Goal: Information Seeking & Learning: Learn about a topic

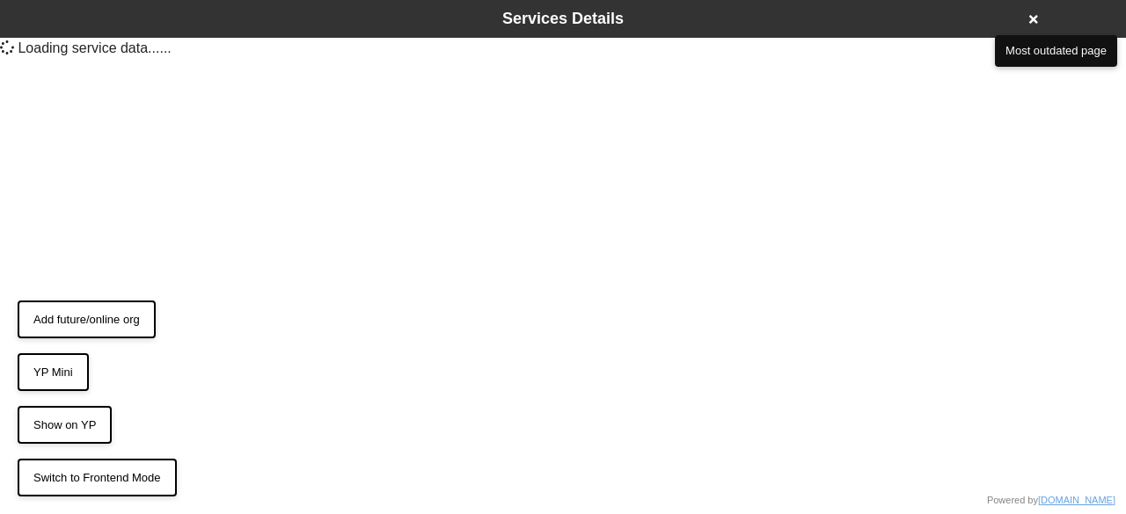
click at [974, 73] on html "Services Details Loading service data... ... Powered by doobneek.org Switch to …" at bounding box center [563, 36] width 1126 height 73
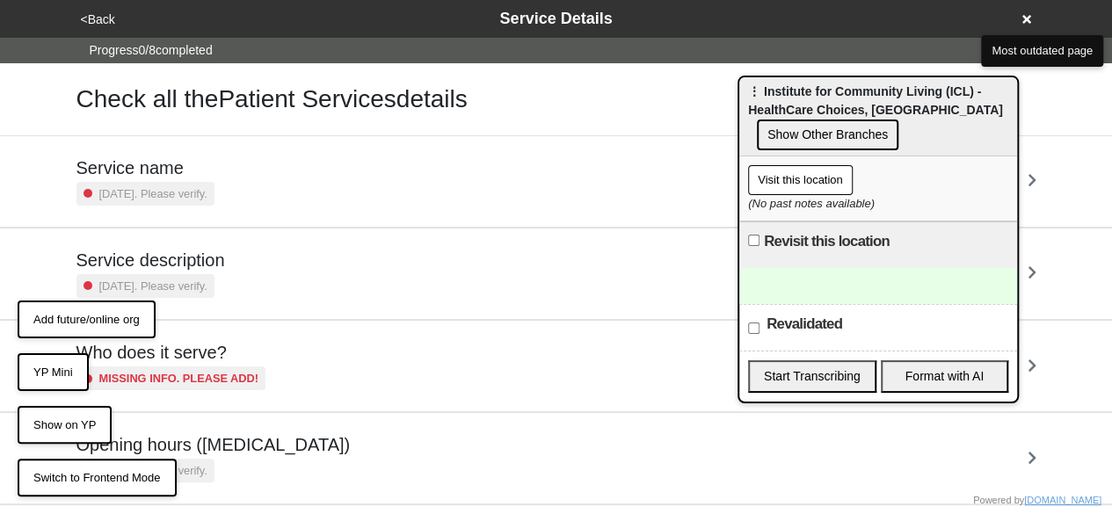
drag, startPoint x: 881, startPoint y: 103, endPoint x: 788, endPoint y: 108, distance: 93.4
click at [788, 108] on span "⋮ Institute for Community Living (ICL) - HealthCare Choices, Bensonhurst" at bounding box center [875, 100] width 255 height 33
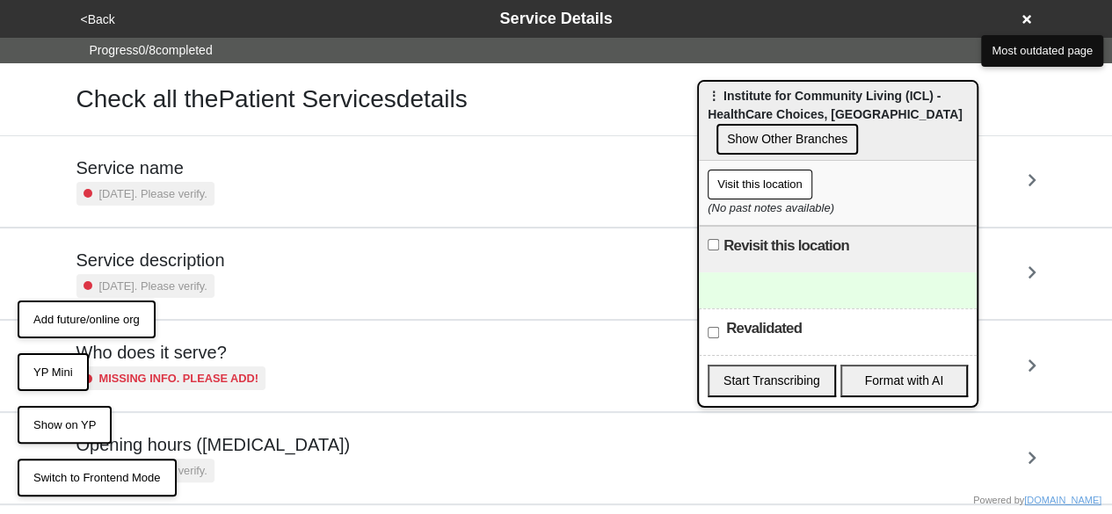
click at [789, 186] on button "Visit this location" at bounding box center [760, 185] width 105 height 30
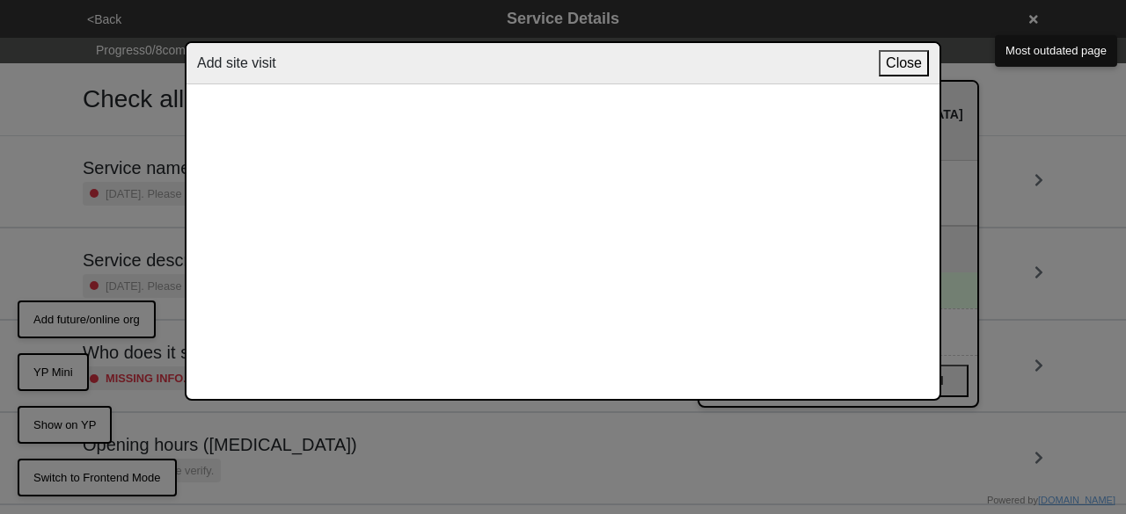
click at [899, 53] on button "Close" at bounding box center [904, 63] width 50 height 26
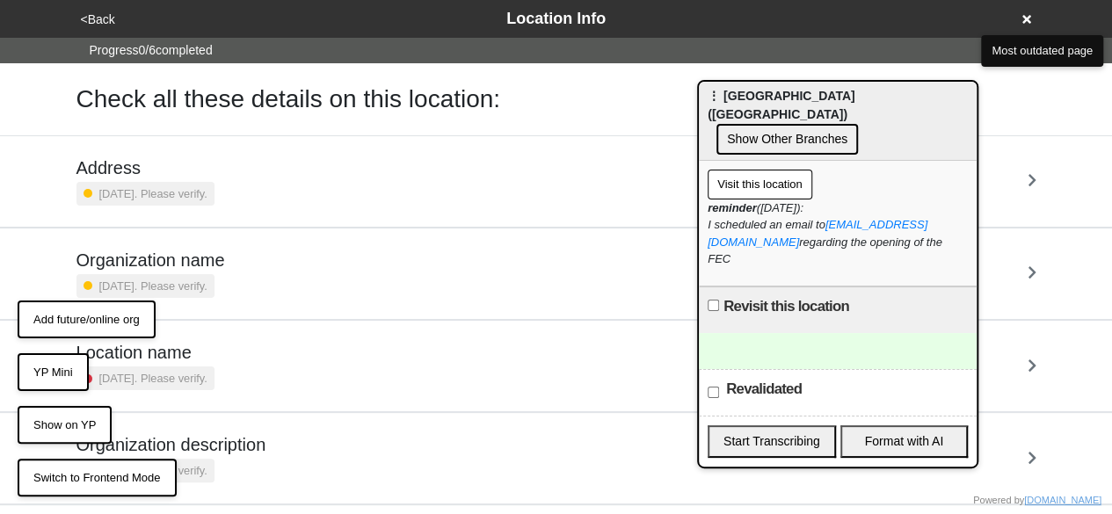
click at [748, 170] on button "Visit this location" at bounding box center [760, 185] width 105 height 30
click at [1025, 18] on icon at bounding box center [1027, 19] width 9 height 9
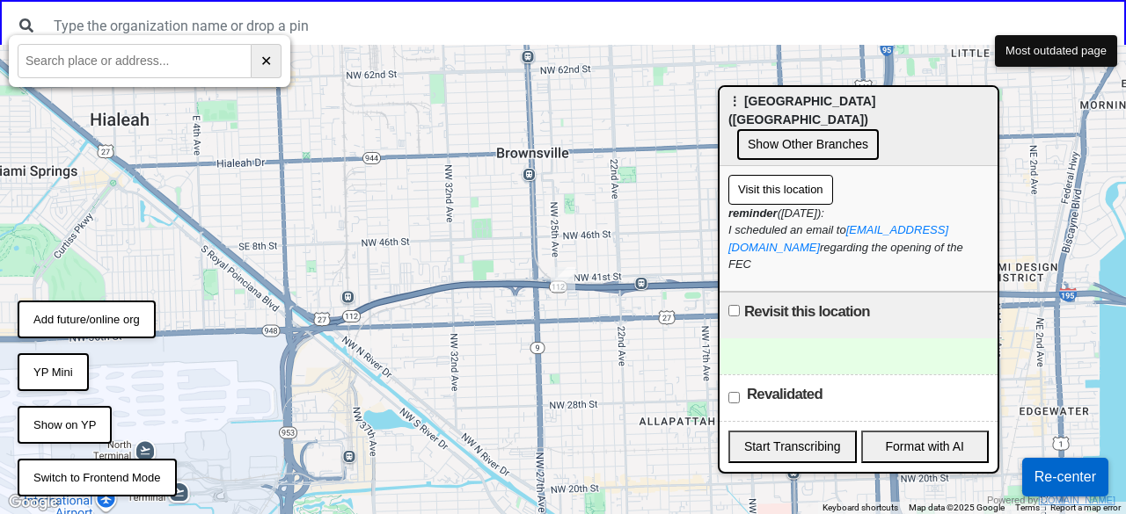
drag, startPoint x: 755, startPoint y: 96, endPoint x: 1057, endPoint y: 114, distance: 302.2
click at [875, 114] on span "⋮ Kingsbridge Heights Community Center (KHCC)" at bounding box center [801, 110] width 147 height 33
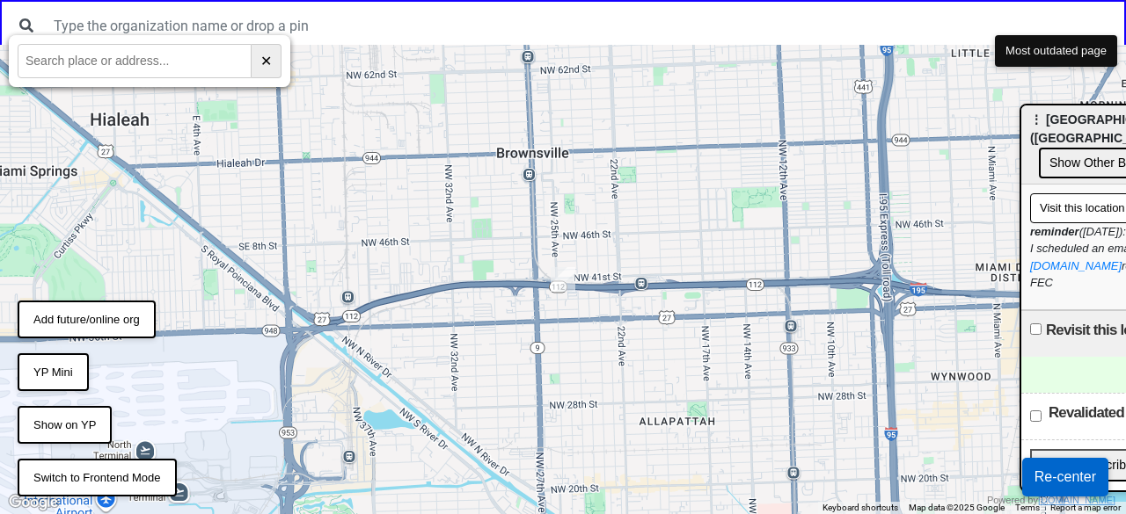
click at [1059, 485] on button "Re-center" at bounding box center [1065, 477] width 86 height 39
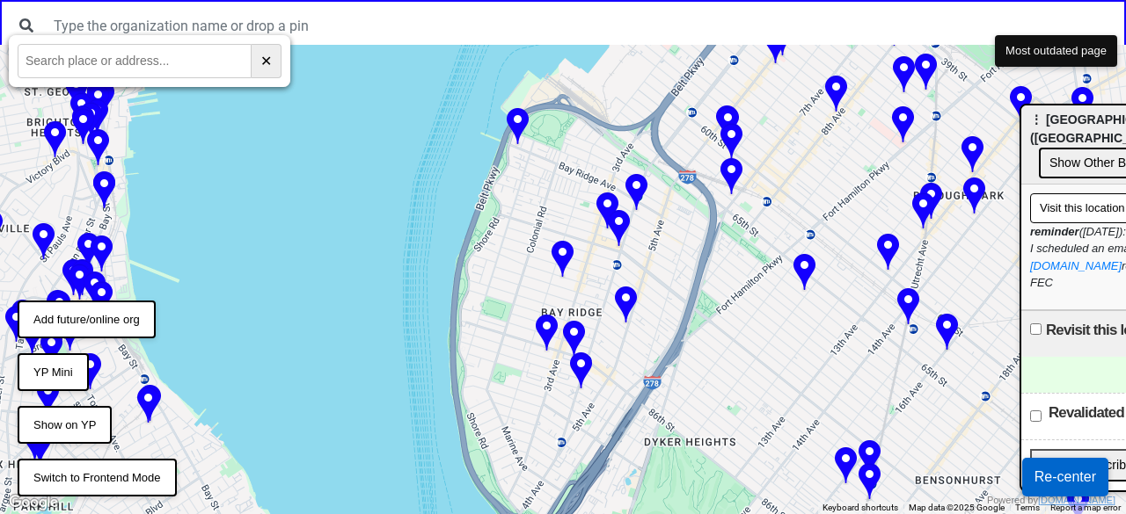
click at [628, 303] on img at bounding box center [626, 306] width 22 height 39
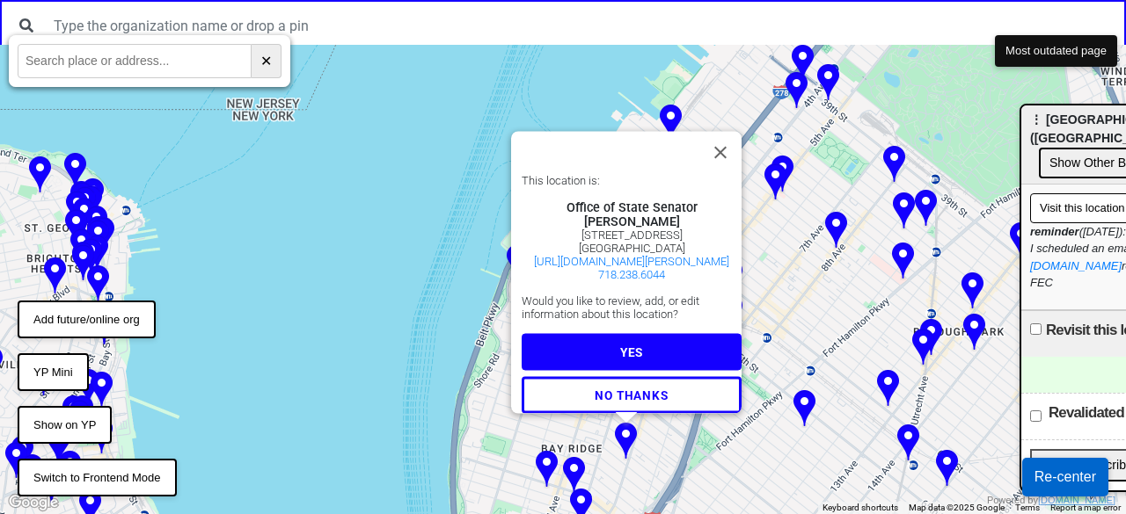
click at [620, 348] on span "YES" at bounding box center [631, 353] width 23 height 14
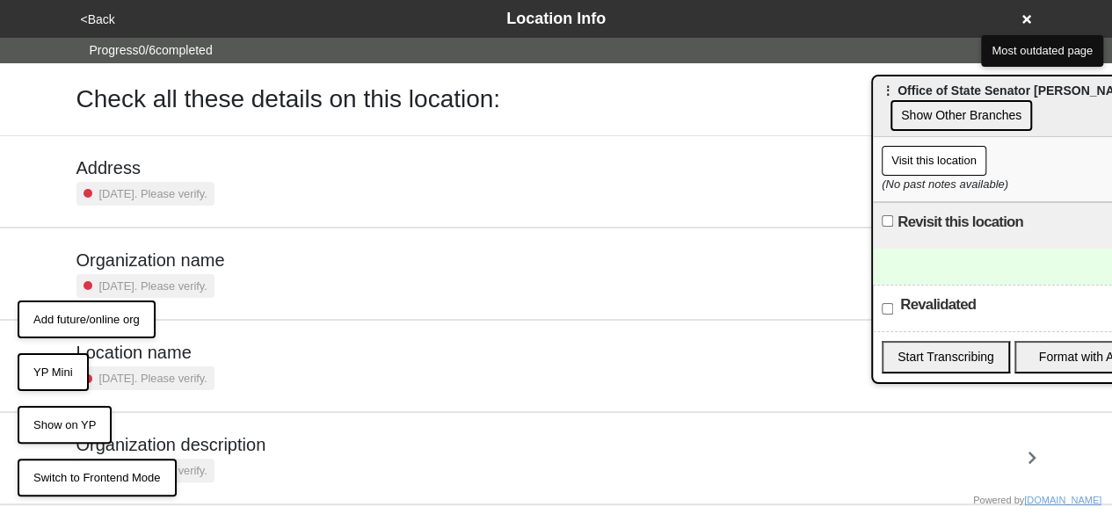
drag, startPoint x: 1057, startPoint y: 115, endPoint x: 776, endPoint y: 96, distance: 282.1
click at [882, 84] on span "⋮ Office of State Senator [PERSON_NAME]" at bounding box center [1009, 91] width 255 height 14
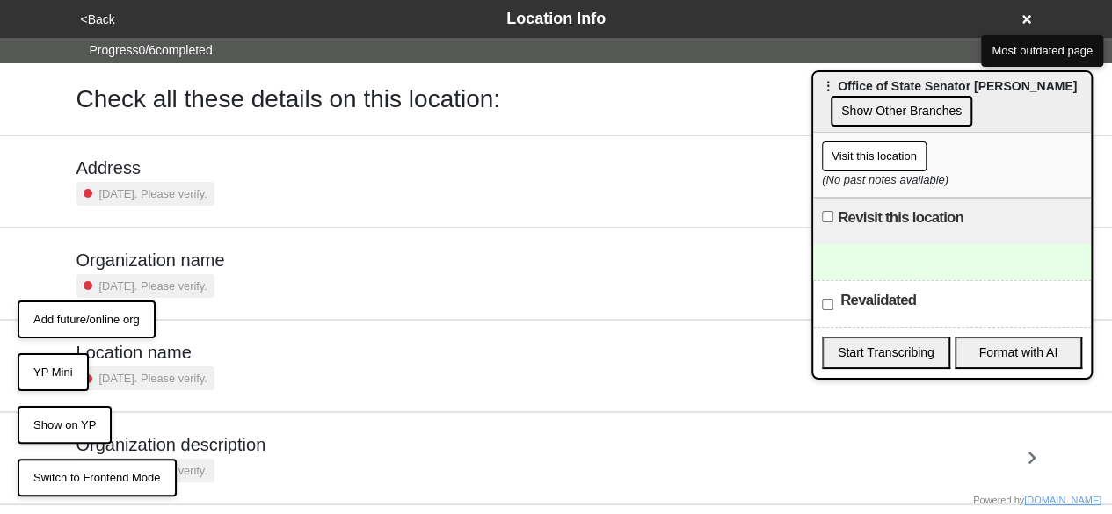
click at [857, 164] on button "Visit this location" at bounding box center [874, 157] width 105 height 30
click at [879, 163] on button "Visit this location" at bounding box center [874, 157] width 105 height 30
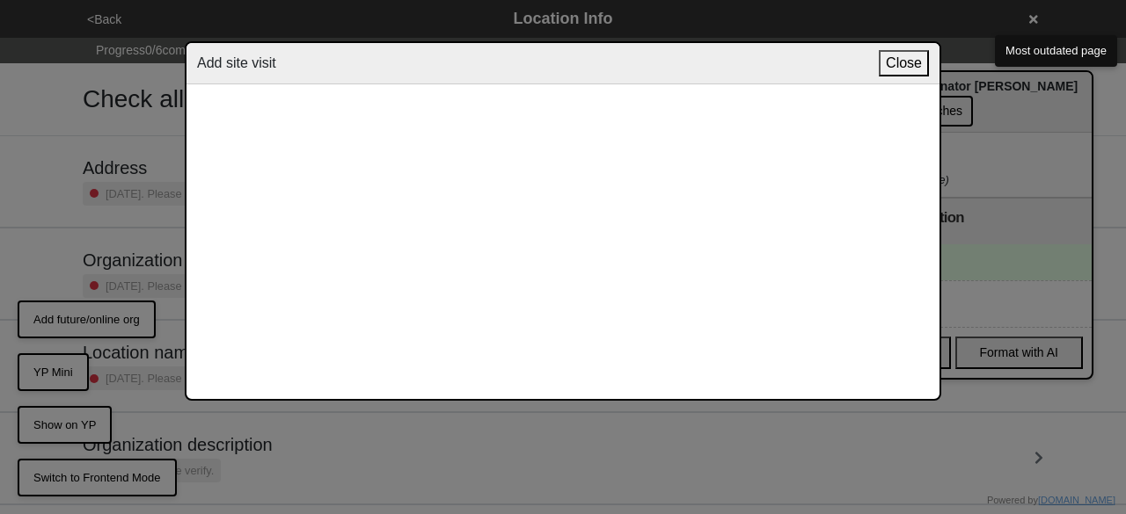
click at [905, 66] on button "Close" at bounding box center [904, 63] width 50 height 26
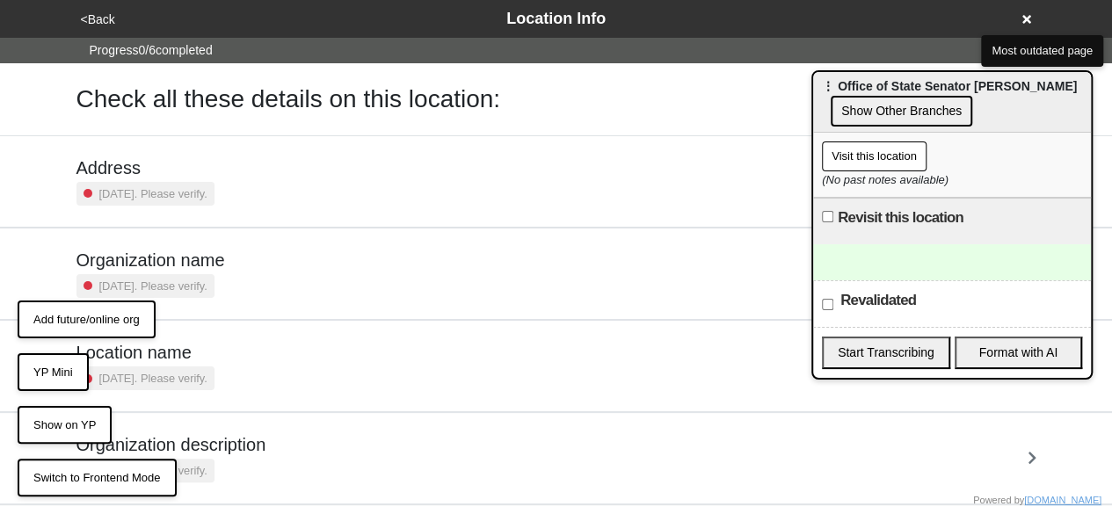
click at [1032, 19] on div "<Back Location Info" at bounding box center [557, 19] width 962 height 24
click at [1024, 17] on icon at bounding box center [1027, 19] width 9 height 9
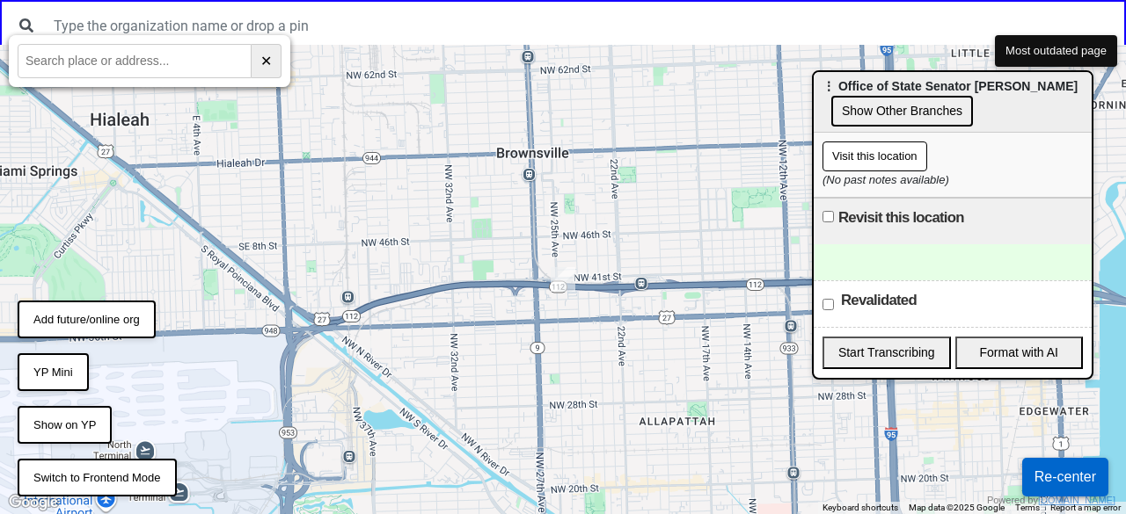
drag, startPoint x: 646, startPoint y: 235, endPoint x: 443, endPoint y: 359, distance: 237.3
click at [443, 359] on div at bounding box center [563, 280] width 1126 height 470
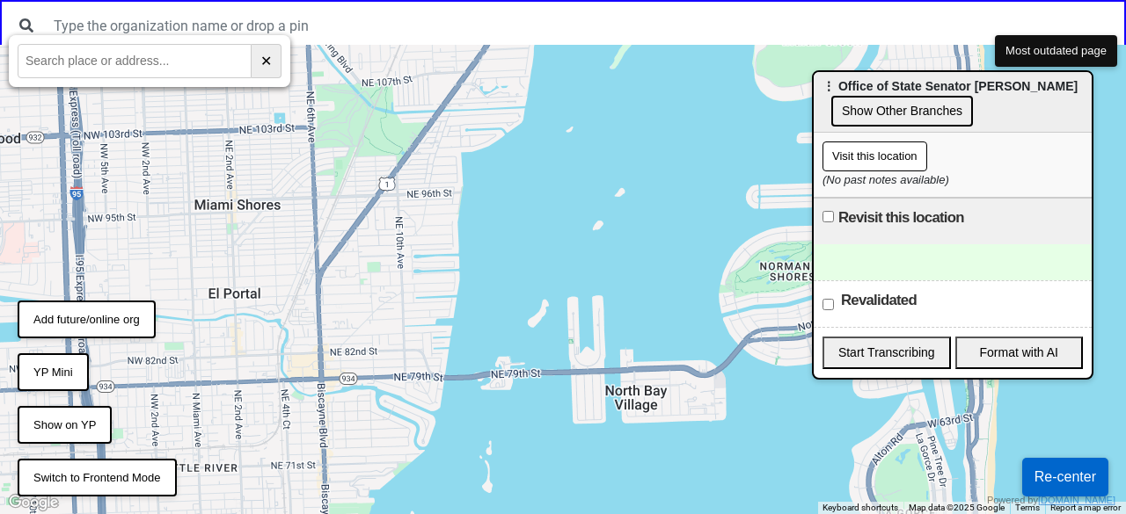
click at [1053, 480] on button "Re-center" at bounding box center [1065, 477] width 86 height 39
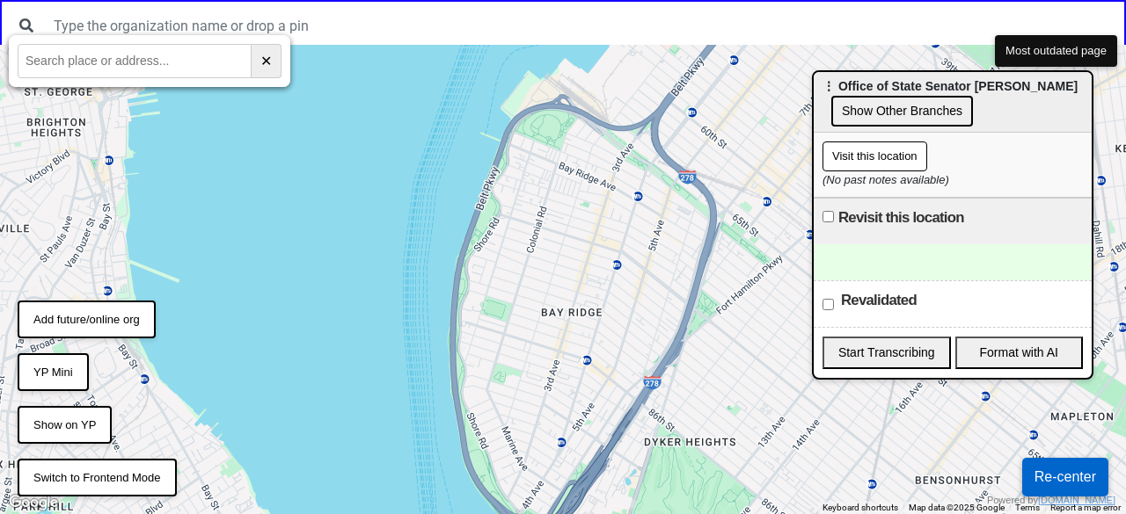
click at [280, 425] on div at bounding box center [563, 280] width 1126 height 470
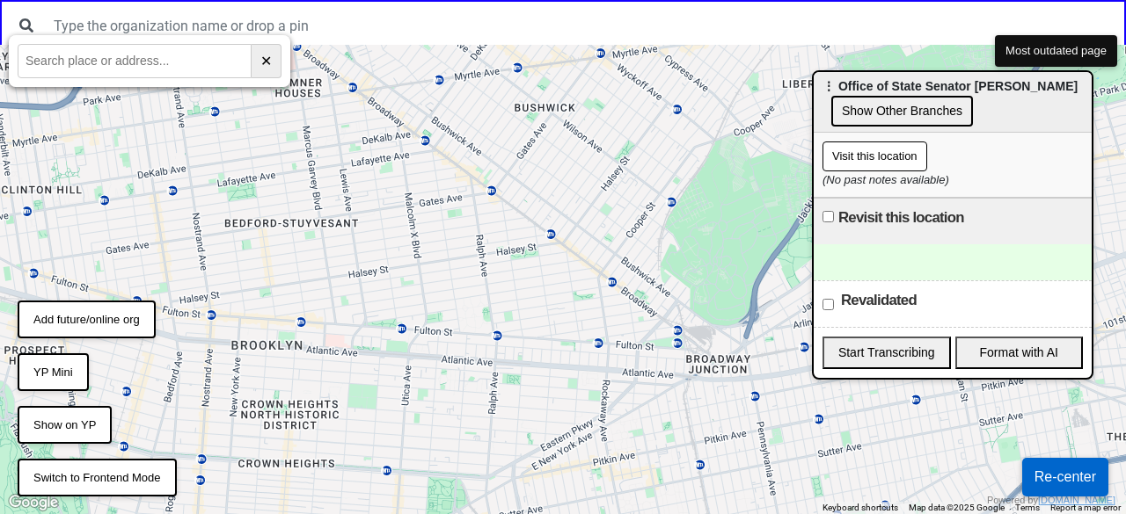
click at [526, 326] on div at bounding box center [563, 280] width 1126 height 470
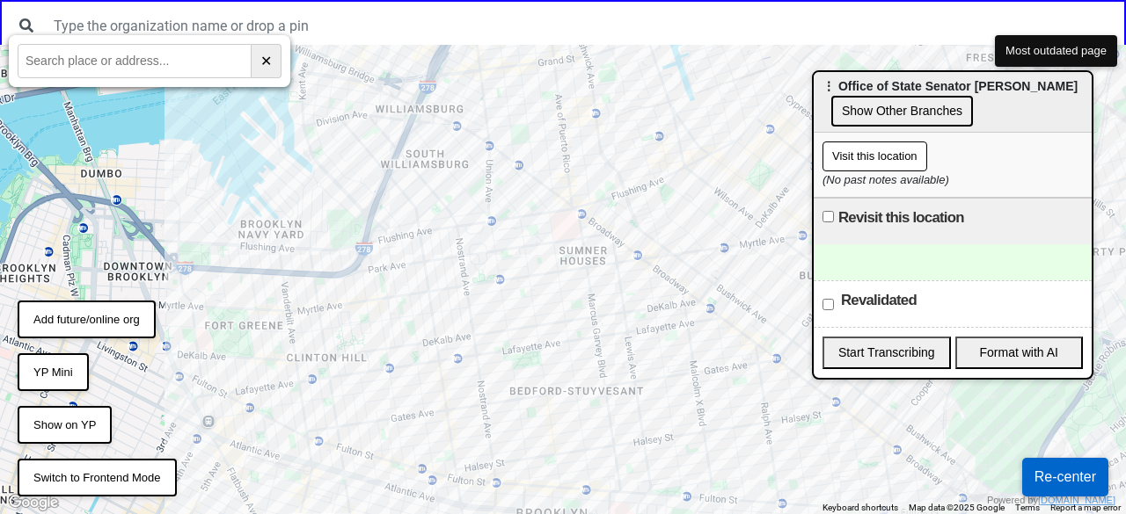
click at [565, 319] on div at bounding box center [563, 280] width 1126 height 470
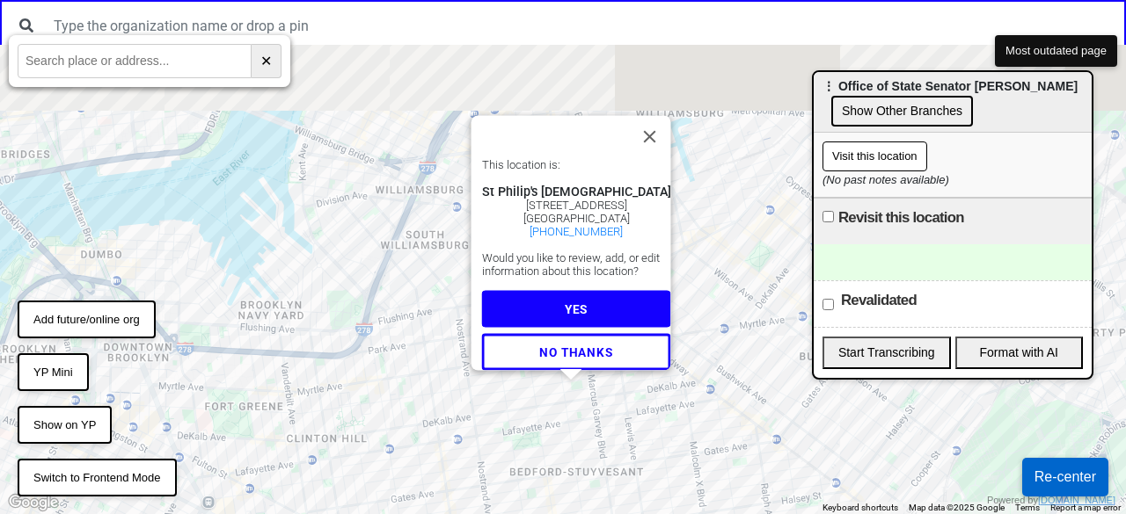
click at [567, 313] on button "YES" at bounding box center [576, 309] width 189 height 37
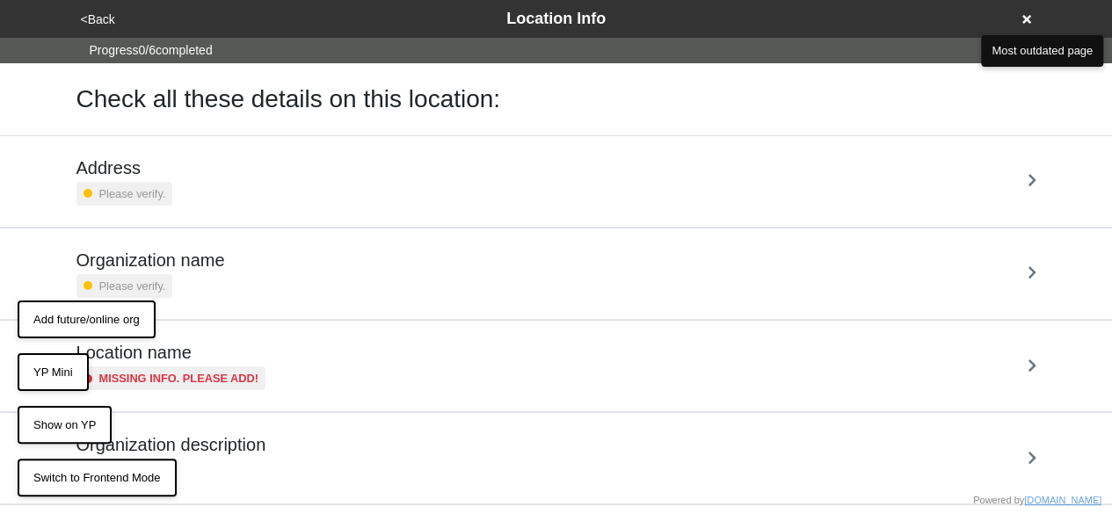
click at [215, 156] on div "Address Please verify." at bounding box center [556, 181] width 1003 height 91
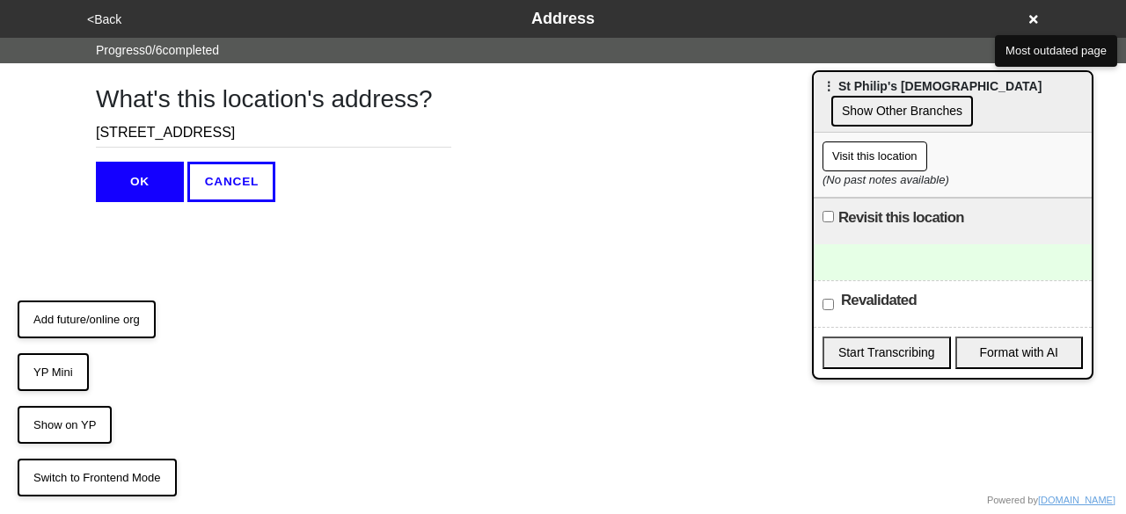
drag, startPoint x: 209, startPoint y: 131, endPoint x: 266, endPoint y: 132, distance: 56.3
click at [266, 132] on input "[STREET_ADDRESS]" at bounding box center [273, 133] width 355 height 29
type input "765 Lafayette Ave"
click at [118, 183] on button "OK" at bounding box center [140, 182] width 88 height 40
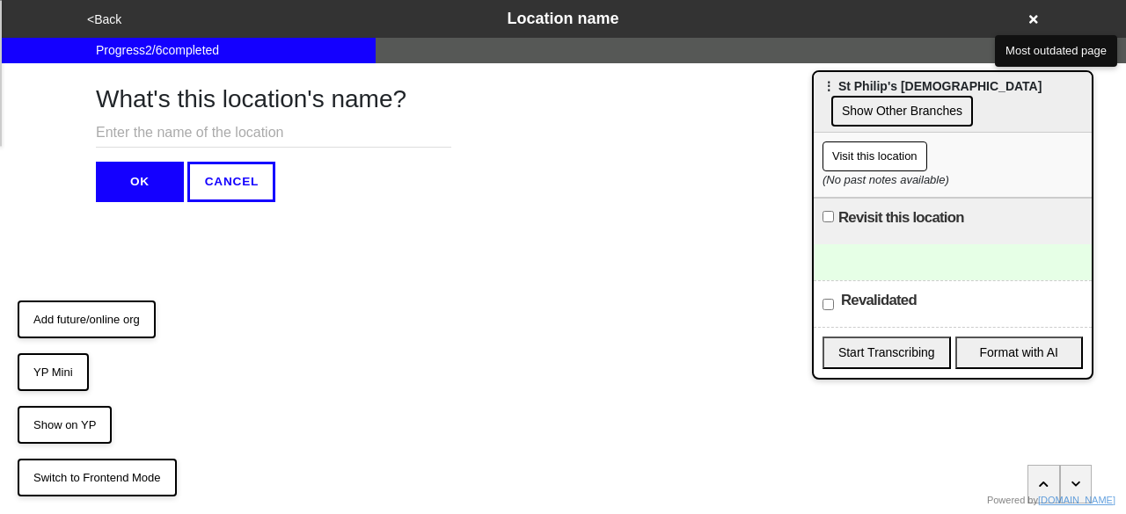
click at [108, 17] on button "<Back" at bounding box center [104, 20] width 45 height 20
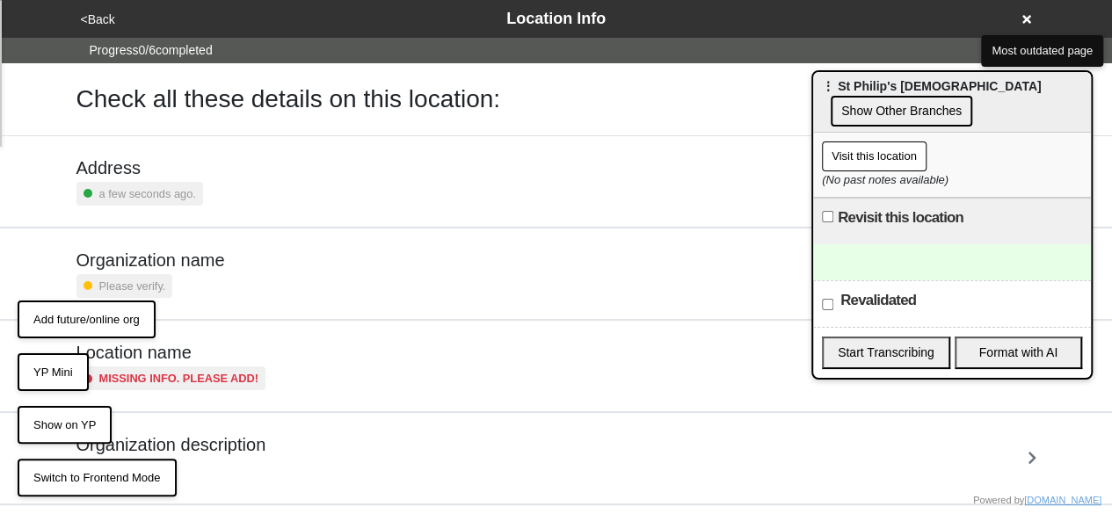
click at [888, 151] on button "Visit this location" at bounding box center [874, 157] width 105 height 30
click at [869, 161] on button "Visit this location" at bounding box center [874, 157] width 105 height 30
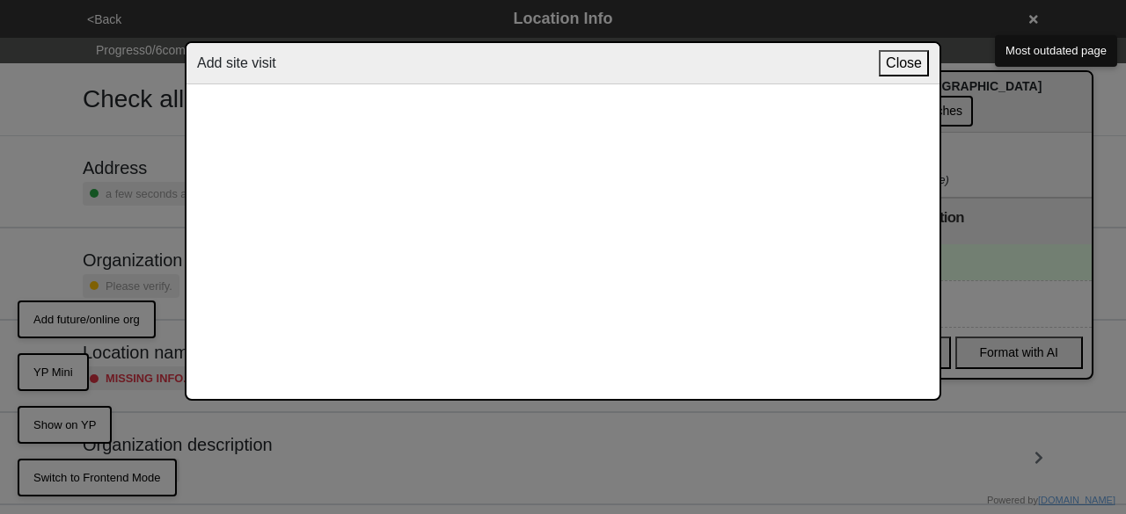
click at [896, 64] on button "Close" at bounding box center [904, 63] width 50 height 26
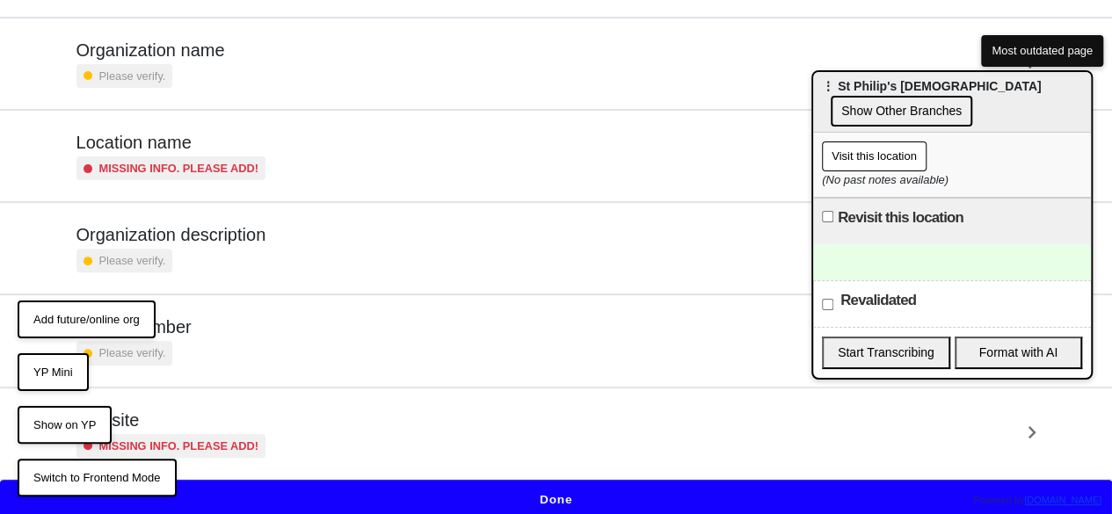
scroll to position [212, 0]
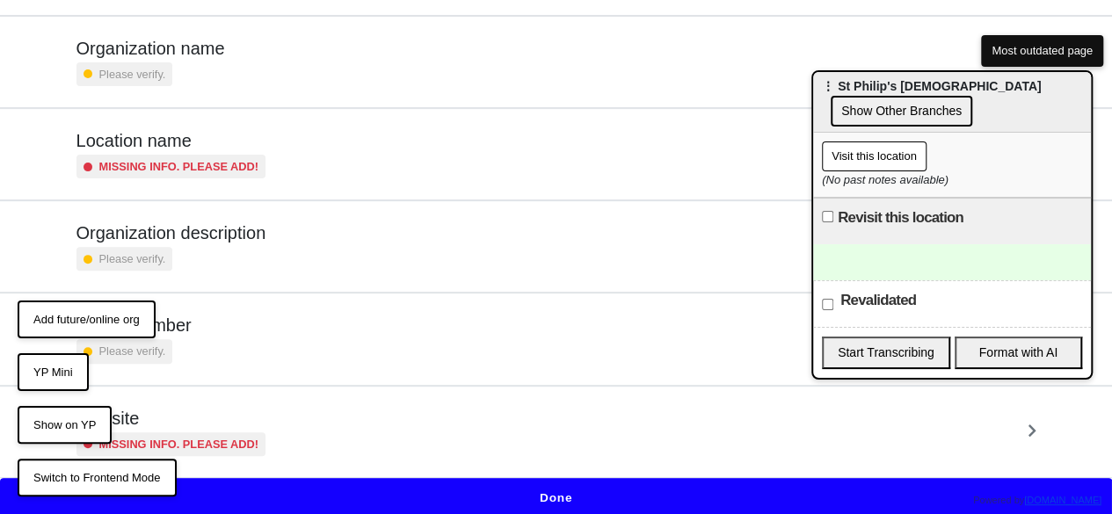
click at [688, 489] on button "Done" at bounding box center [556, 498] width 1112 height 40
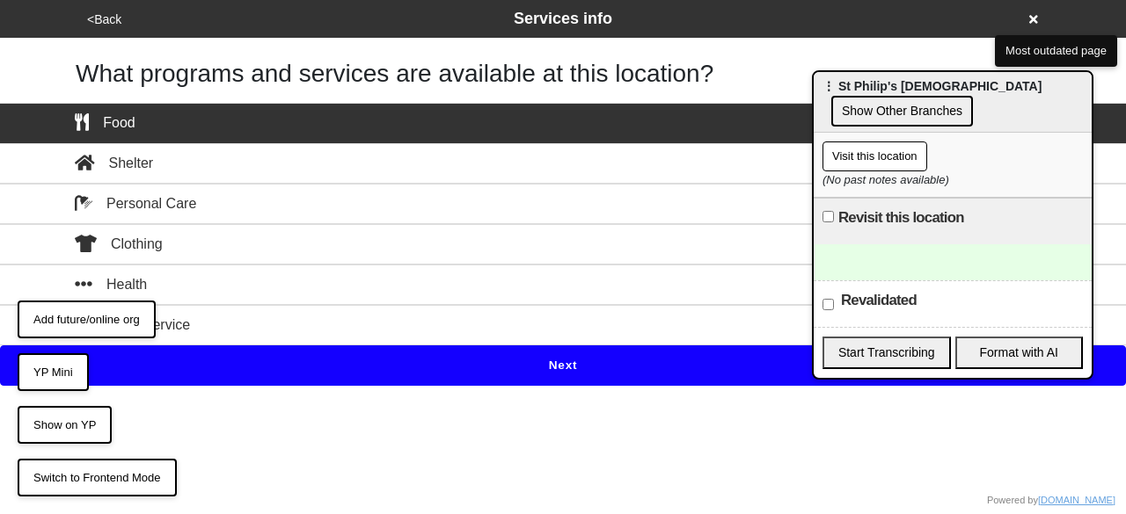
click at [570, 369] on button "Next" at bounding box center [563, 366] width 1126 height 40
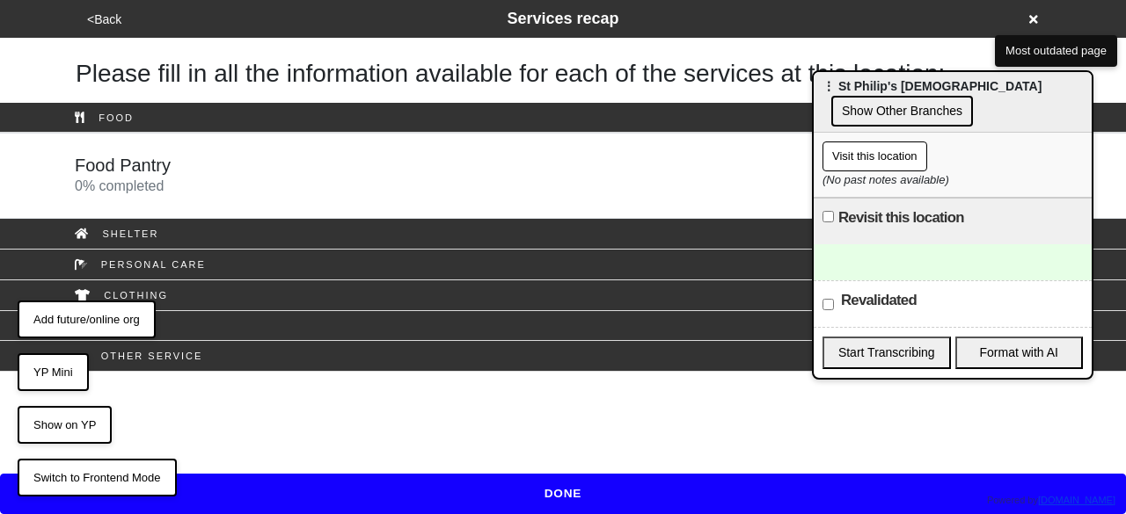
click at [329, 175] on div "Food Pantry 0 % completed" at bounding box center [563, 176] width 1003 height 42
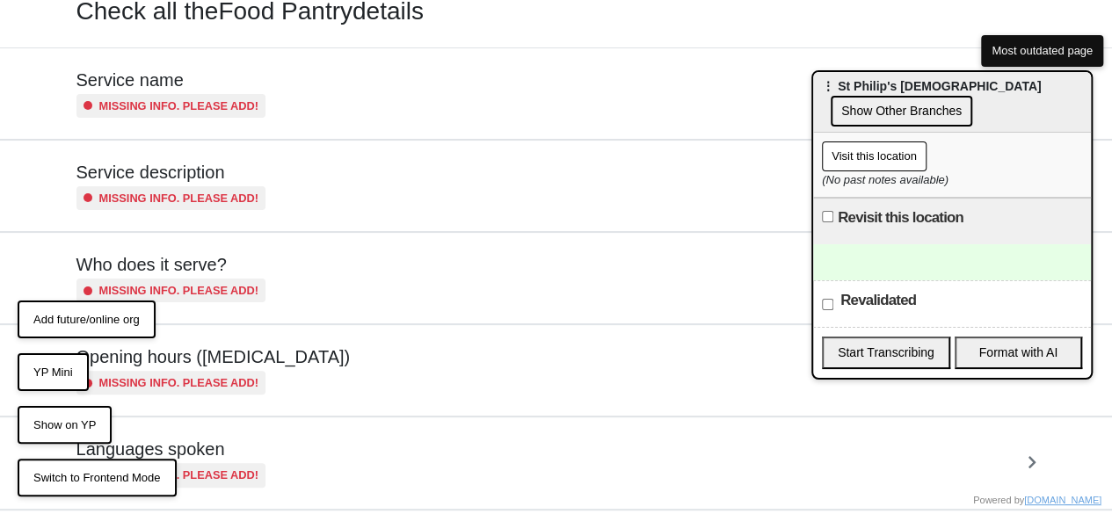
click at [262, 351] on h5 "Opening hours ([MEDICAL_DATA])" at bounding box center [214, 356] width 274 height 21
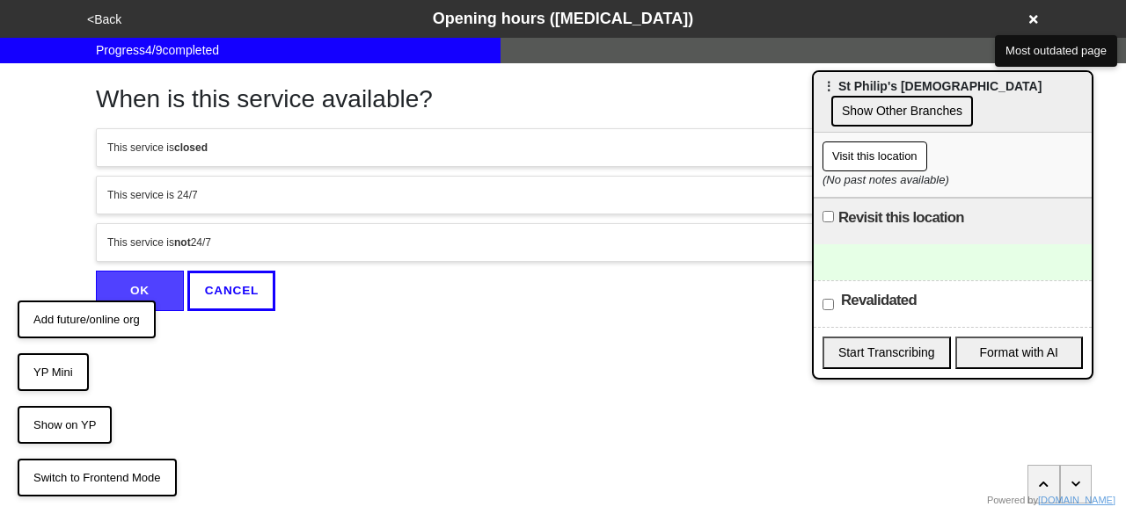
click at [307, 193] on div "This service is 24/7" at bounding box center [562, 195] width 911 height 16
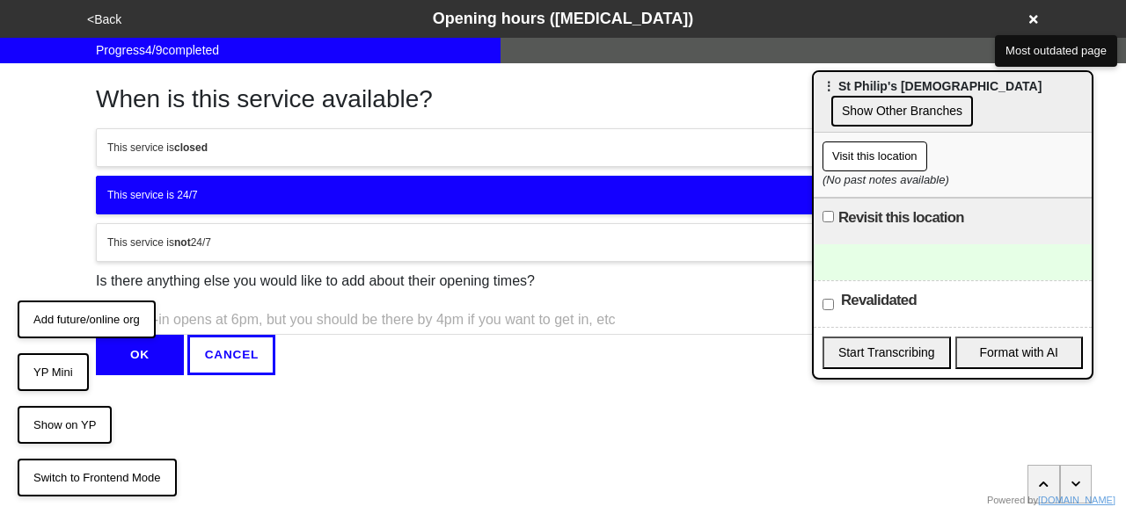
click at [150, 340] on button "OK" at bounding box center [140, 355] width 88 height 40
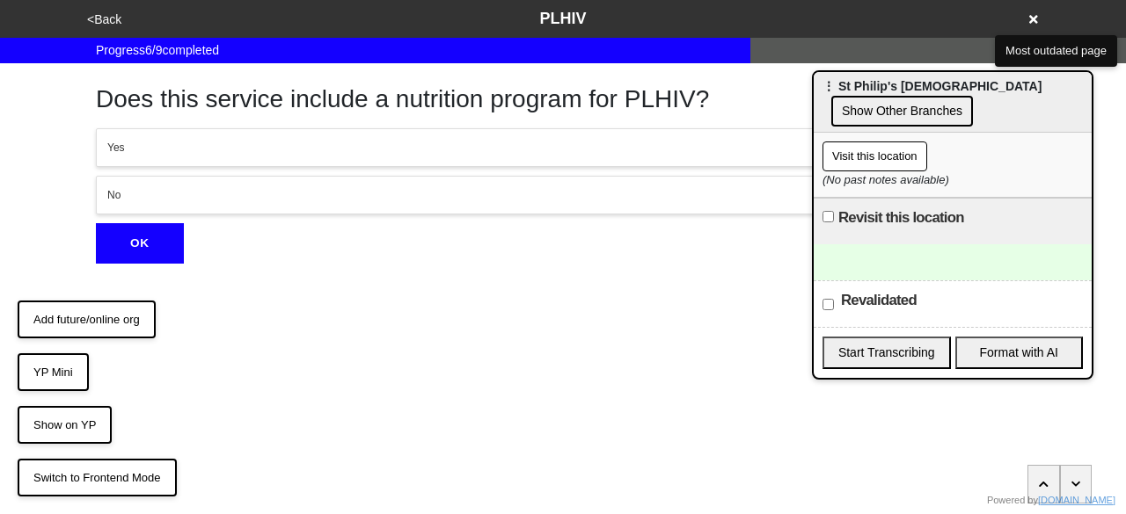
click at [97, 19] on button "<Back" at bounding box center [104, 20] width 45 height 20
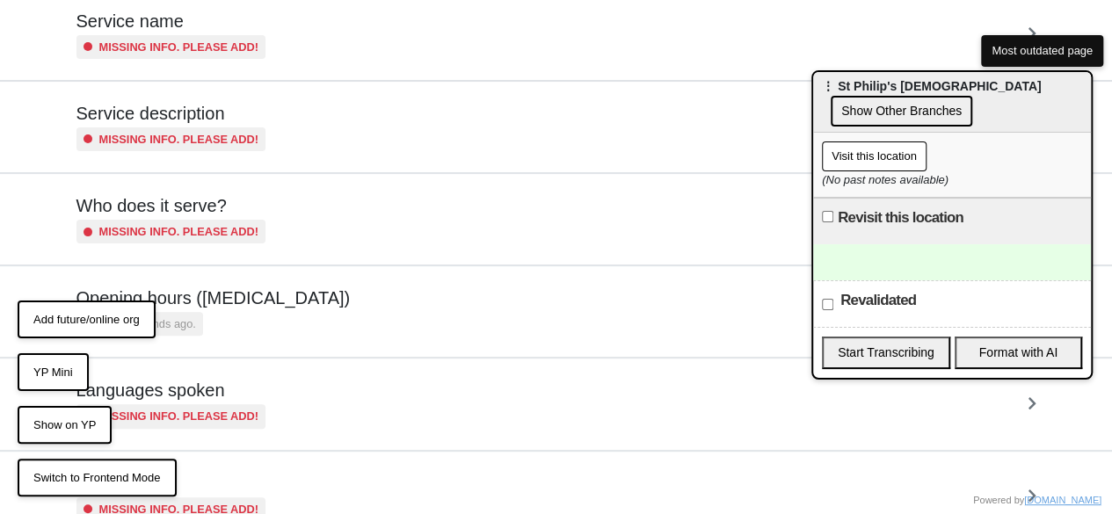
scroll to position [176, 0]
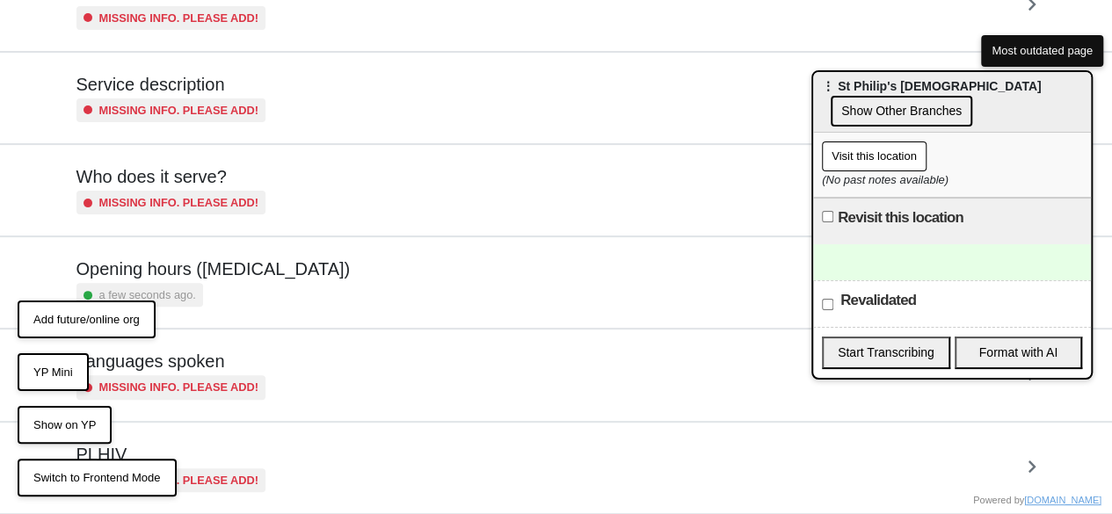
click at [863, 154] on button "Visit this location" at bounding box center [874, 157] width 105 height 30
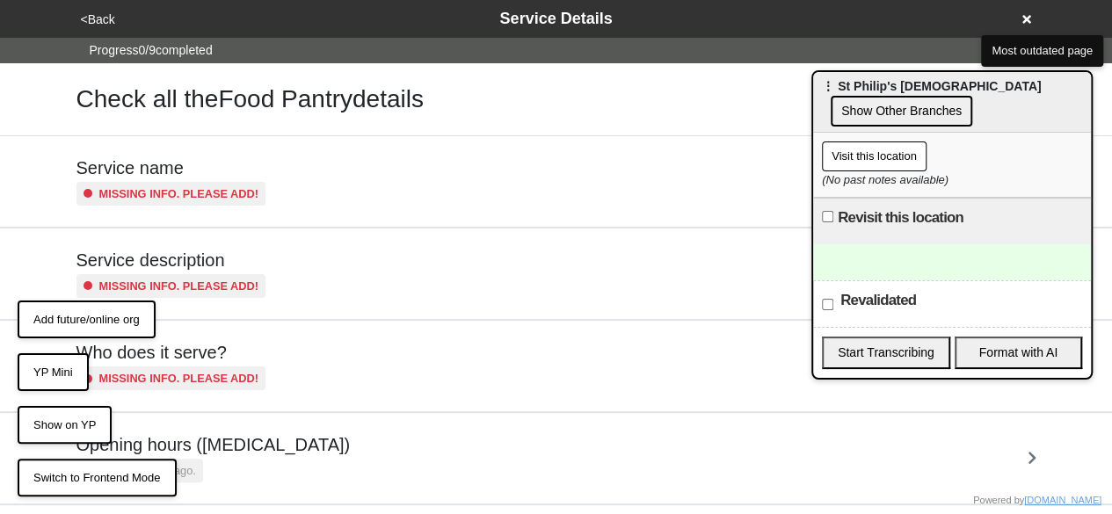
click at [100, 18] on button "<Back" at bounding box center [98, 20] width 45 height 20
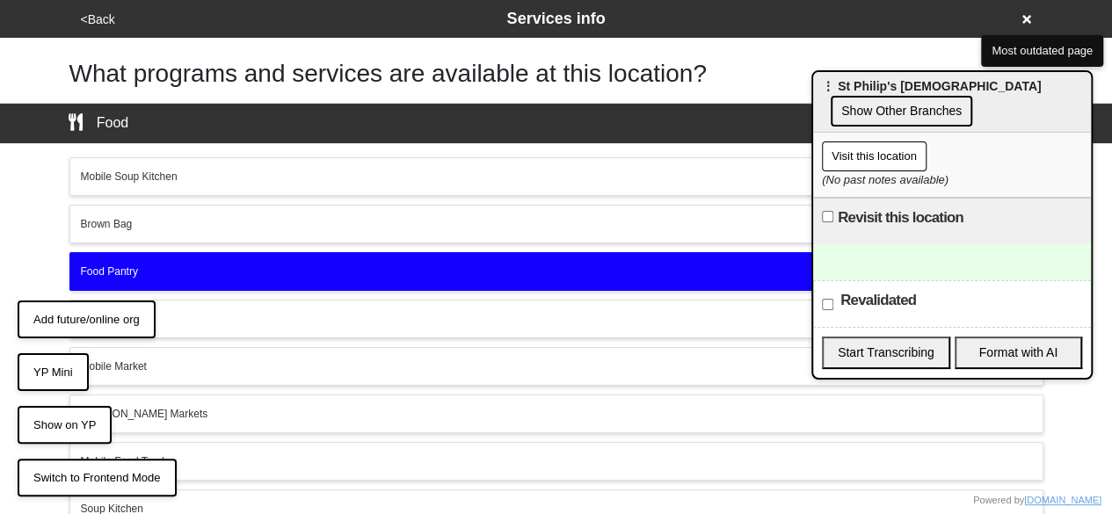
click at [245, 252] on button "Food Pantry" at bounding box center [556, 271] width 974 height 39
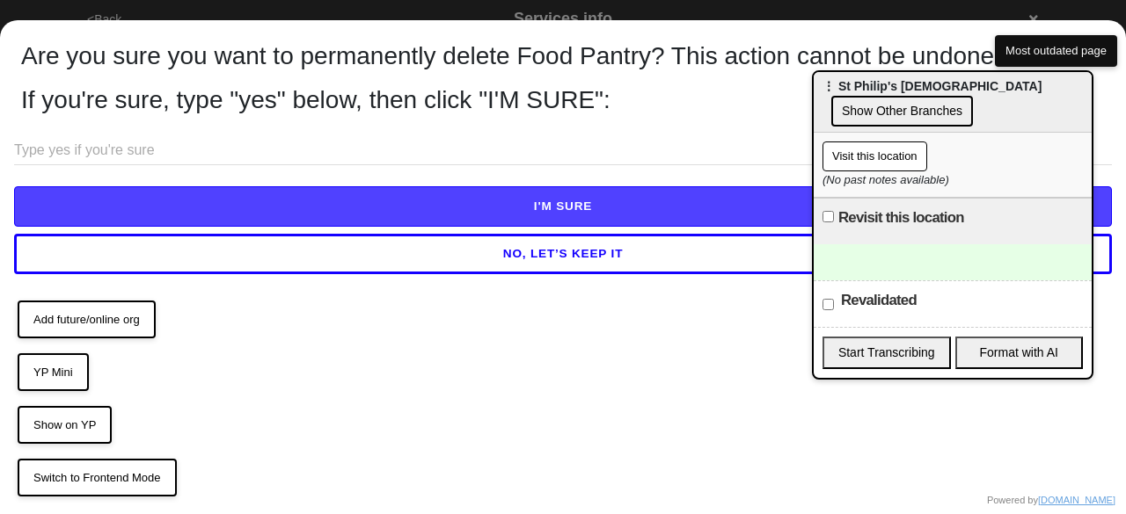
click at [266, 167] on div at bounding box center [563, 161] width 1098 height 50
click at [254, 154] on input "text" at bounding box center [563, 150] width 1098 height 29
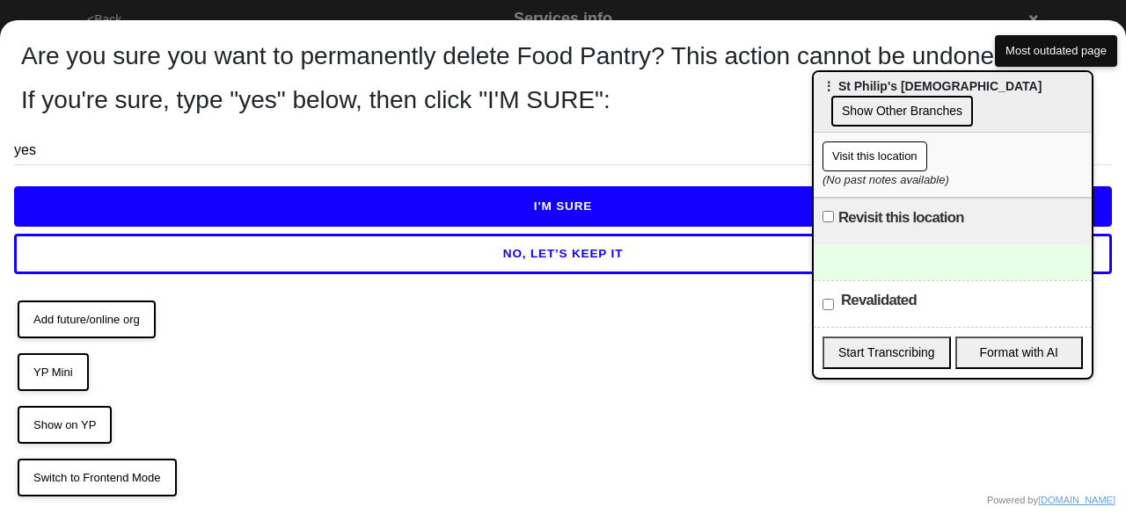
type input "yes"
click at [416, 214] on button "I'M SURE" at bounding box center [563, 206] width 1098 height 40
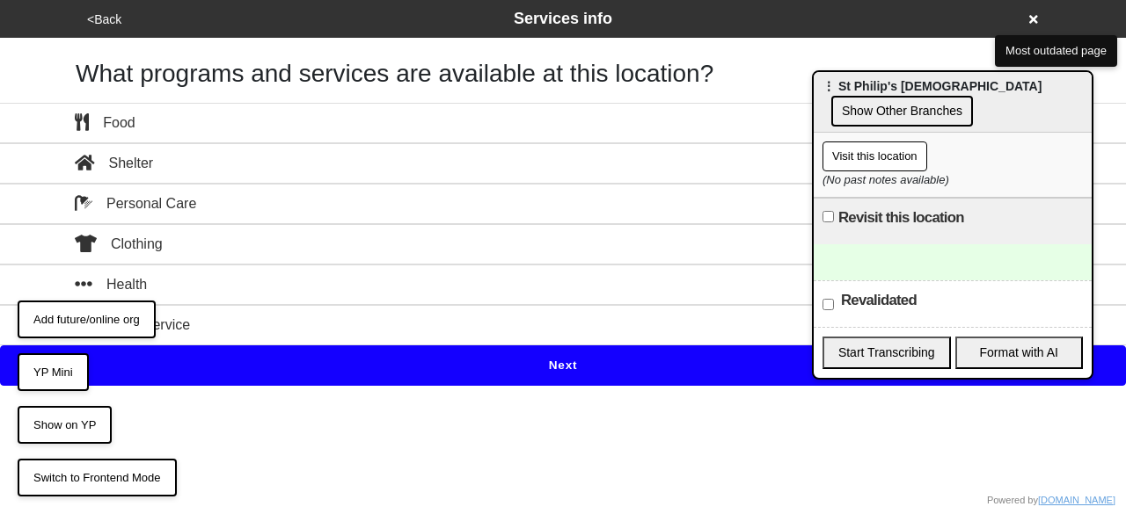
click at [558, 351] on button "Next" at bounding box center [563, 366] width 1126 height 40
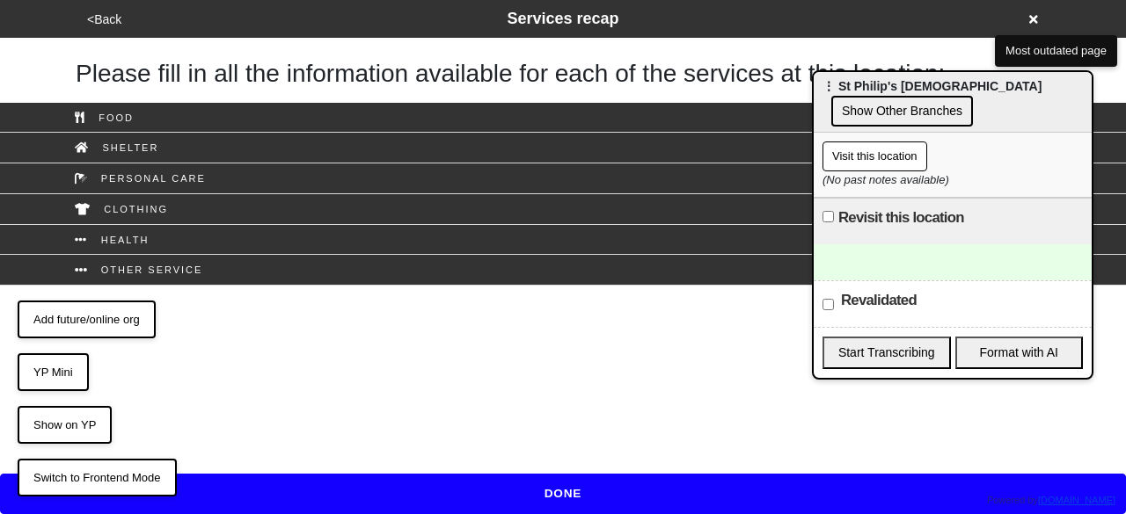
click at [1031, 18] on icon at bounding box center [1033, 19] width 9 height 12
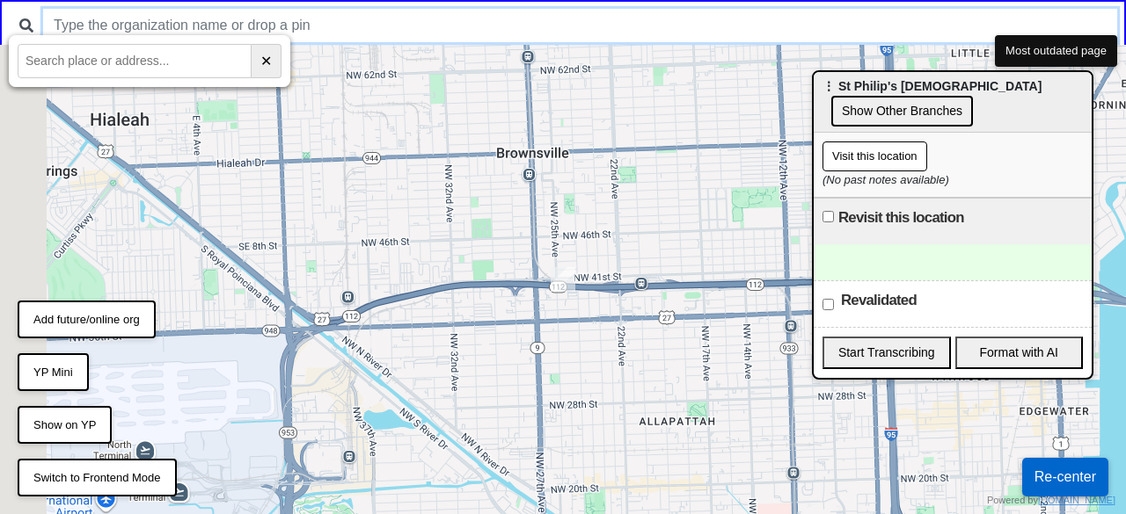
click at [518, 11] on input "text" at bounding box center [580, 25] width 1074 height 33
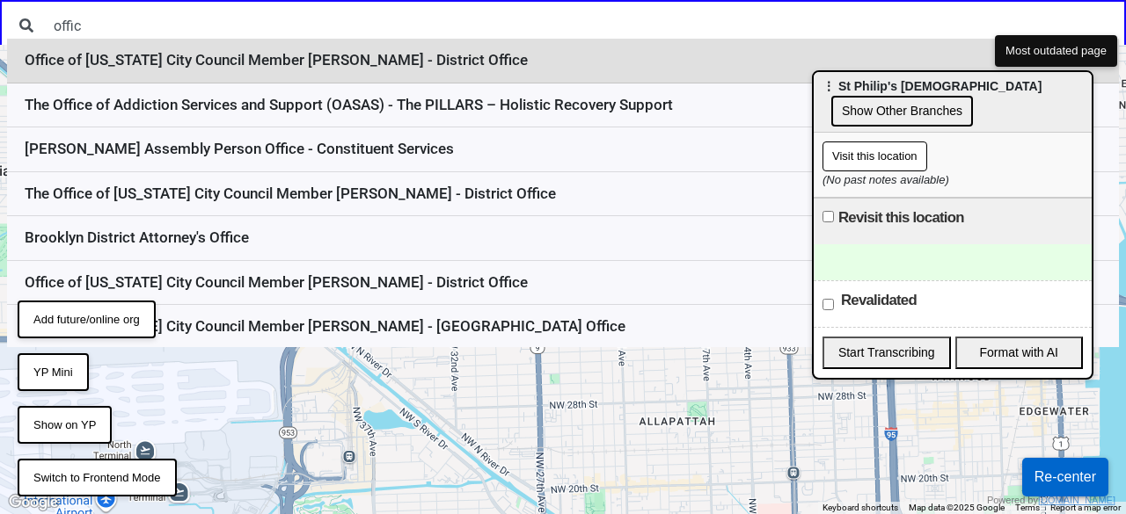
scroll to position [308, 0]
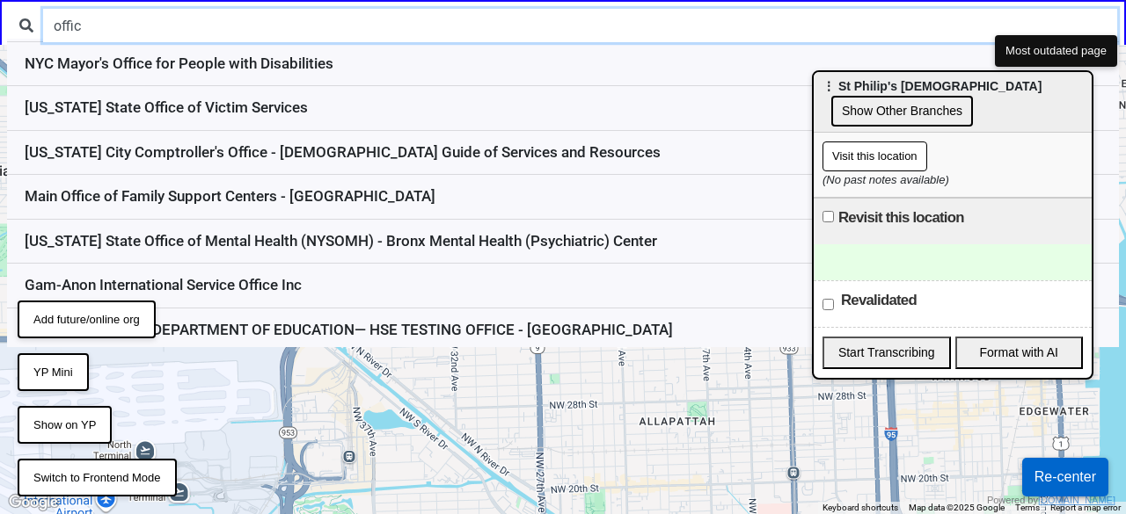
click at [303, 20] on input "offic" at bounding box center [580, 25] width 1074 height 33
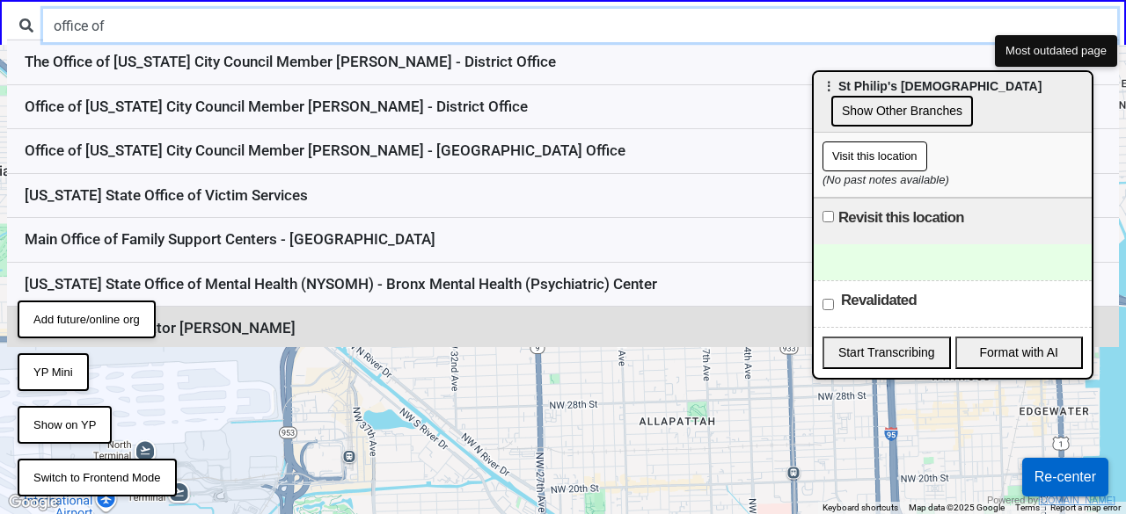
type input "office of"
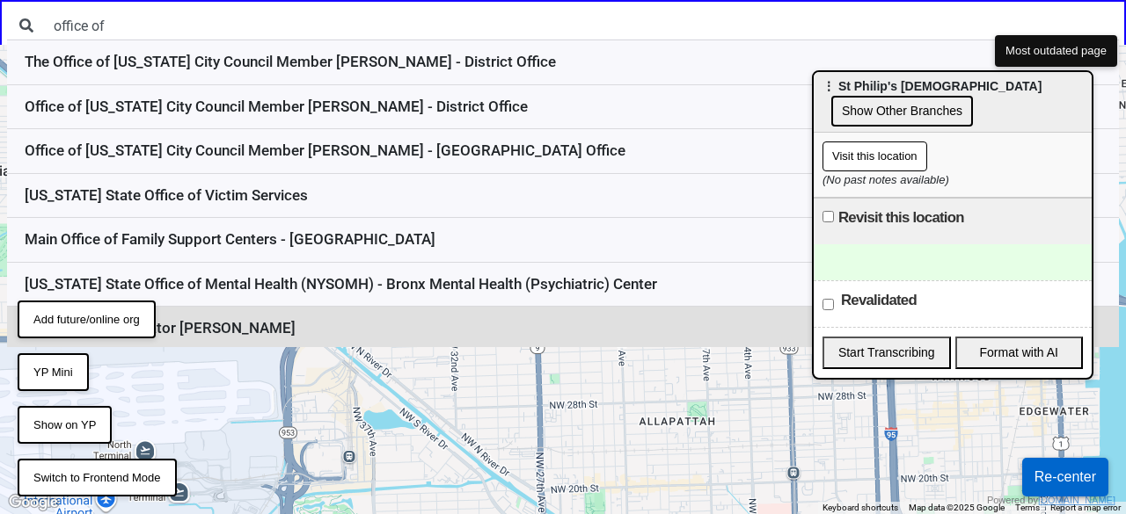
click at [281, 320] on li "Office of State Senator Andrew Gounardes" at bounding box center [563, 329] width 1112 height 44
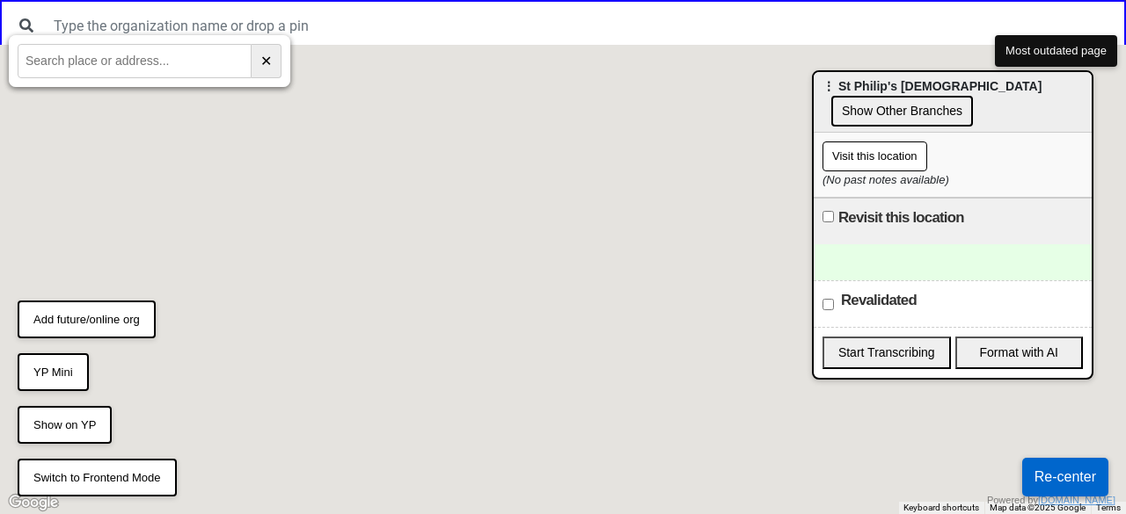
scroll to position [0, 0]
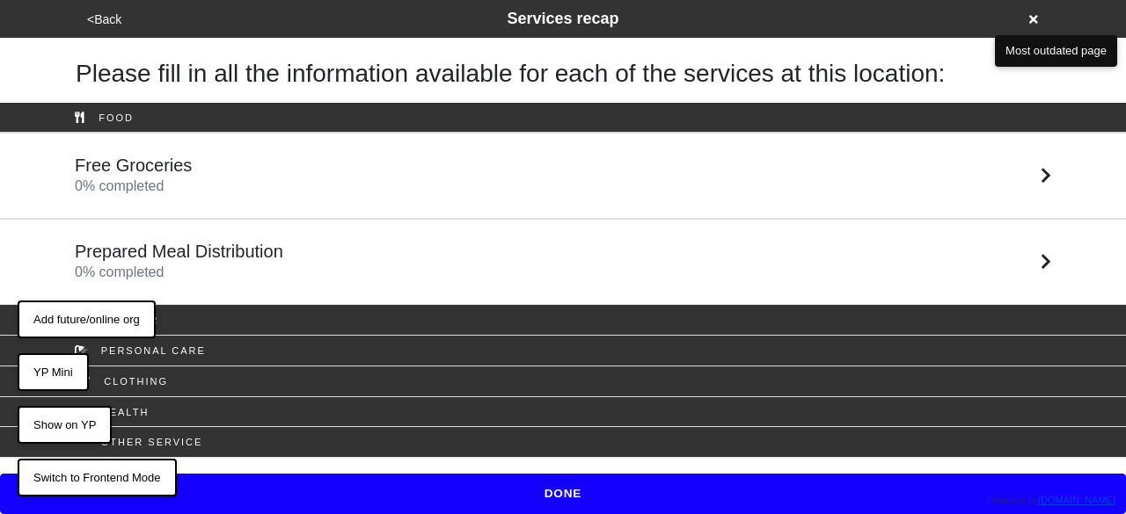
click at [102, 13] on button "<Back" at bounding box center [104, 20] width 45 height 20
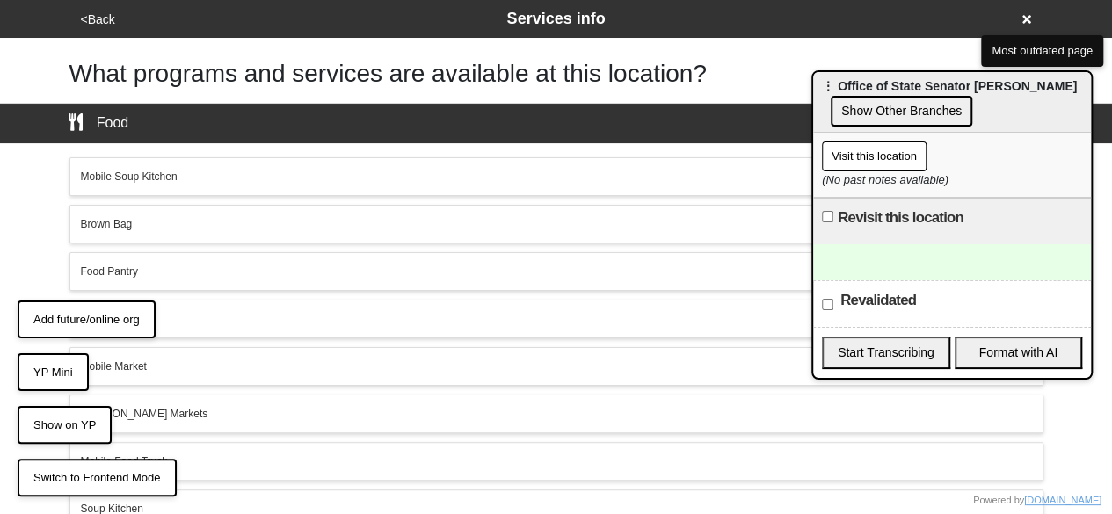
click at [103, 14] on button "<Back" at bounding box center [98, 20] width 45 height 20
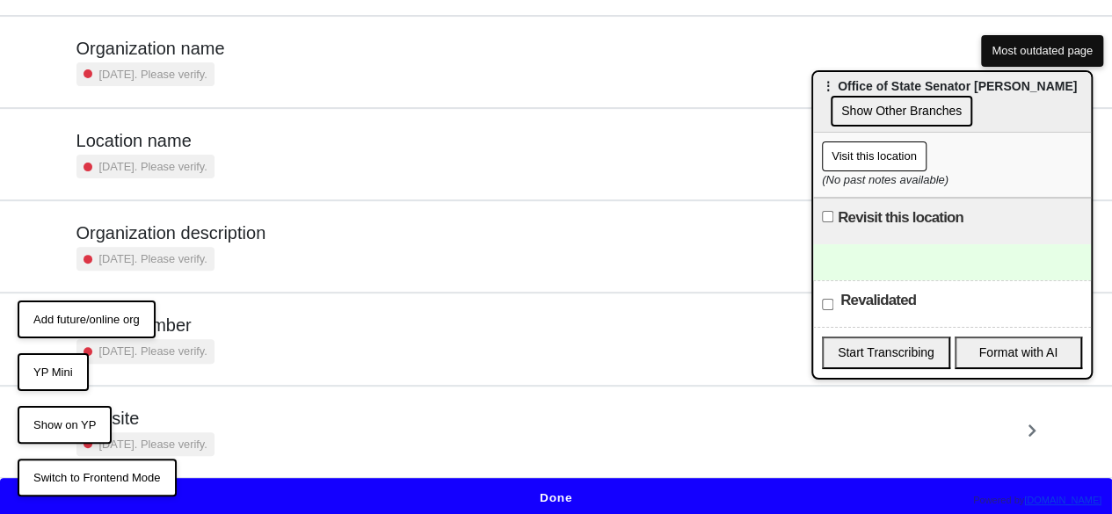
click at [215, 348] on div "[DATE]. Please verify." at bounding box center [146, 351] width 138 height 24
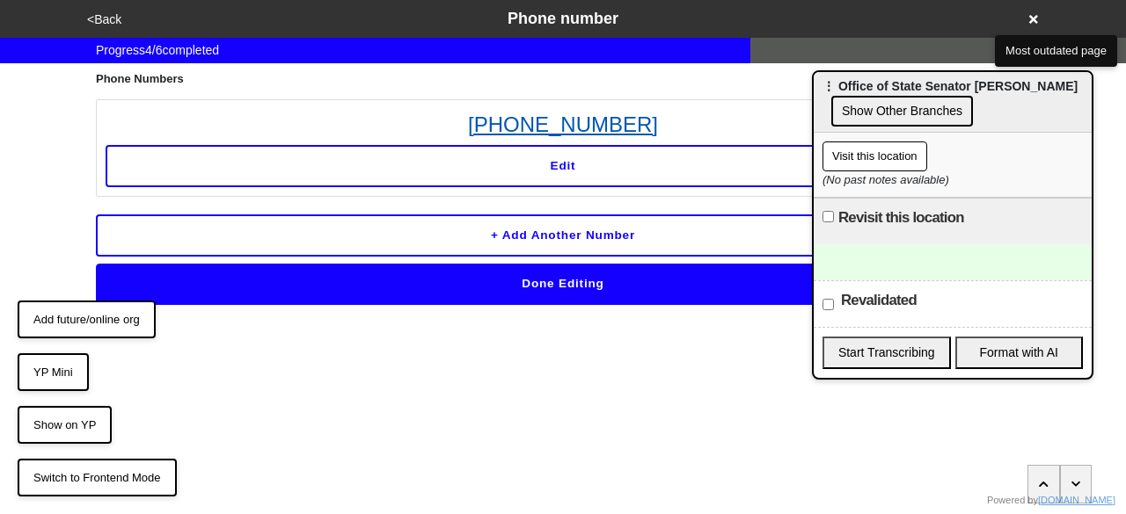
click at [515, 132] on link "718-238-6044" at bounding box center [563, 125] width 915 height 32
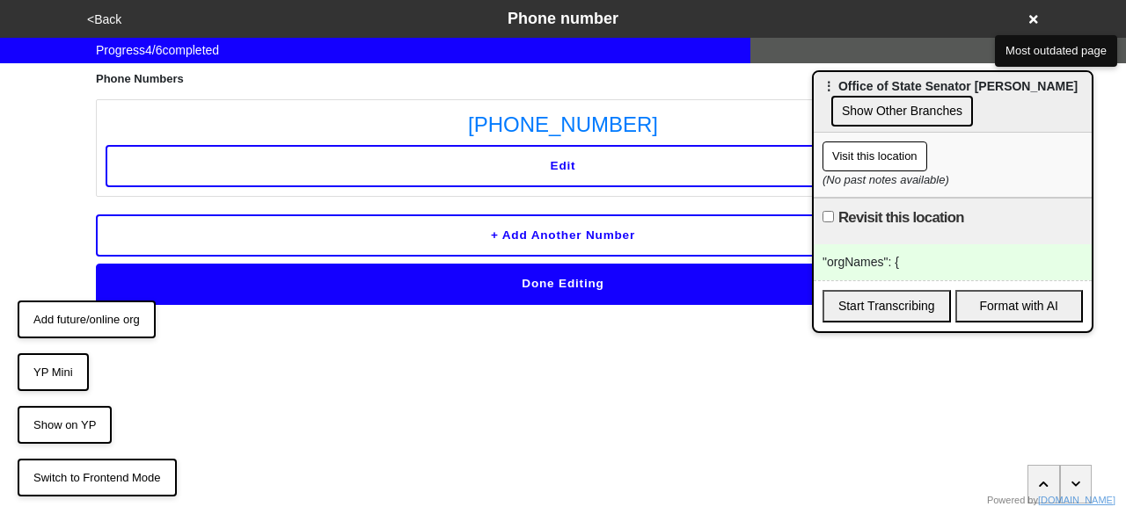
click at [834, 265] on div ""orgNames": {" at bounding box center [952, 262] width 278 height 36
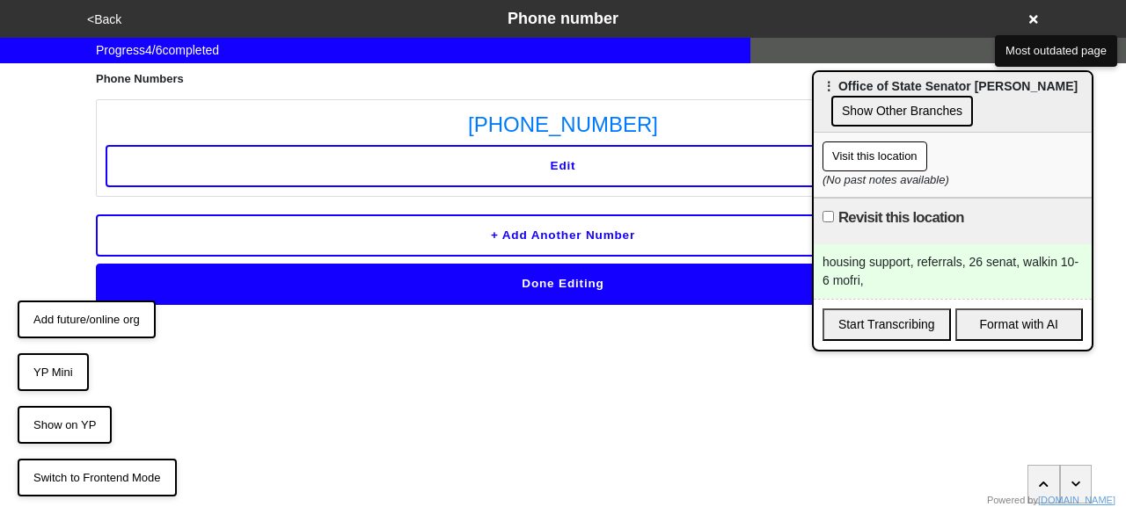
click at [1014, 258] on div "housing support, referrals, 26 senat, walkin 10-6 mofri," at bounding box center [952, 271] width 278 height 55
click at [101, 19] on button "<Back" at bounding box center [104, 20] width 45 height 20
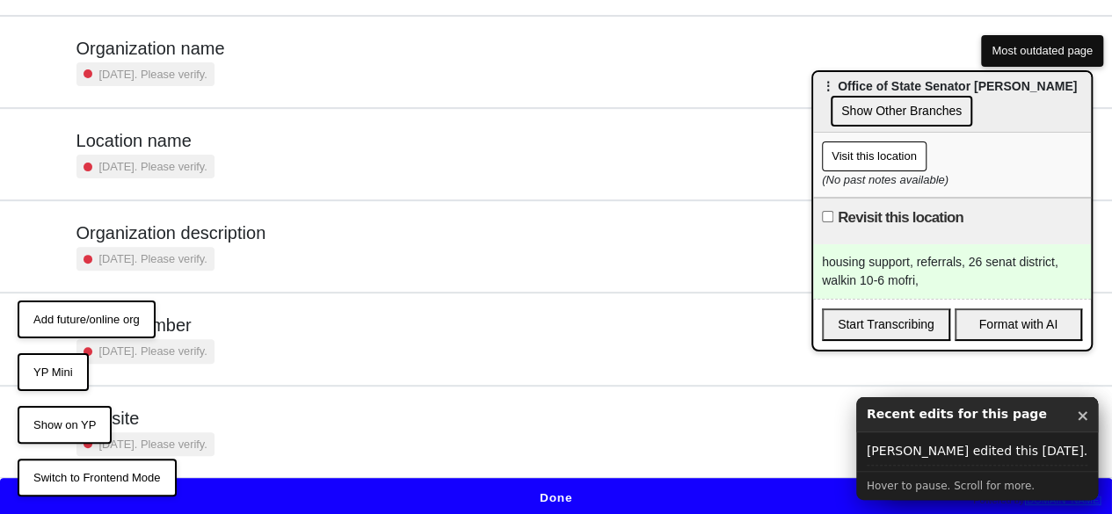
click at [593, 493] on button "Done" at bounding box center [556, 498] width 1112 height 40
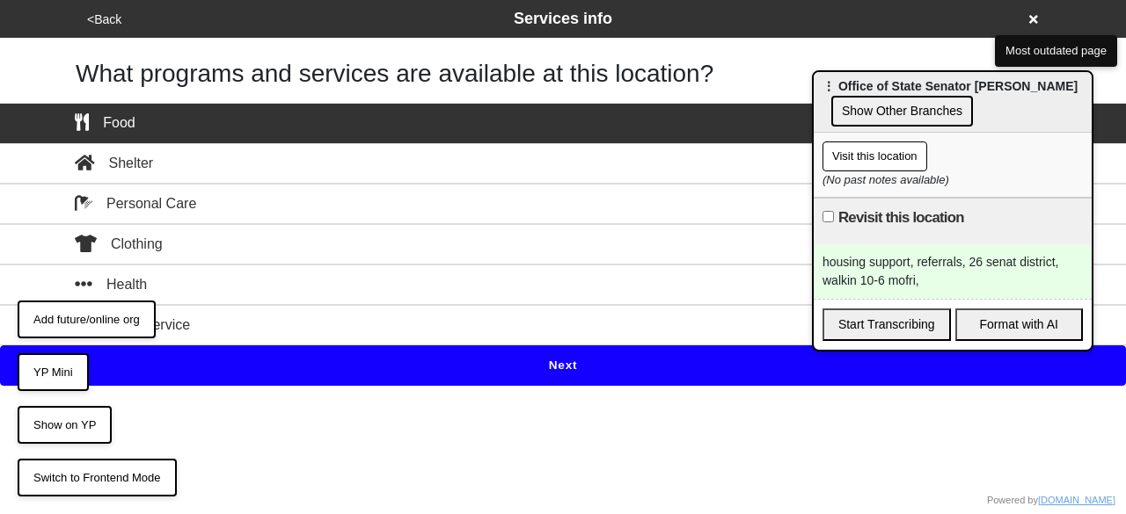
click at [514, 354] on button "Next" at bounding box center [563, 366] width 1126 height 40
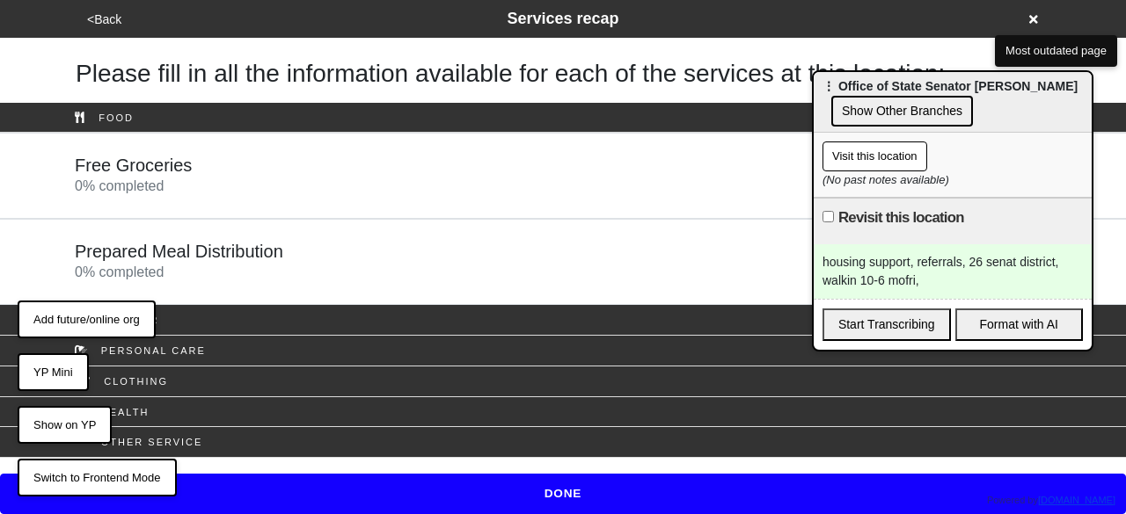
click at [97, 11] on button "<Back" at bounding box center [104, 20] width 45 height 20
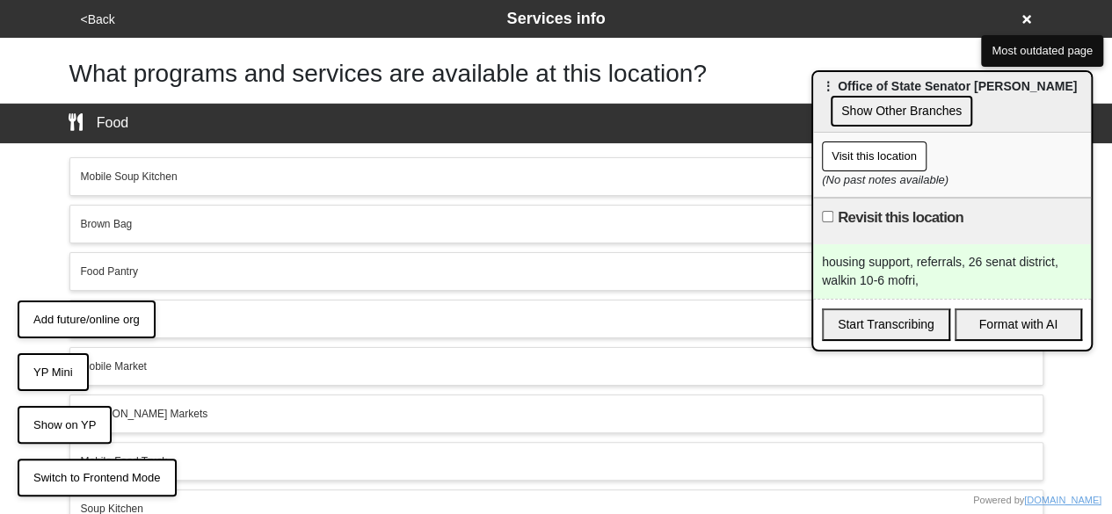
click at [229, 122] on div "Food" at bounding box center [556, 123] width 1003 height 21
click at [213, 129] on div "Food" at bounding box center [556, 123] width 1003 height 21
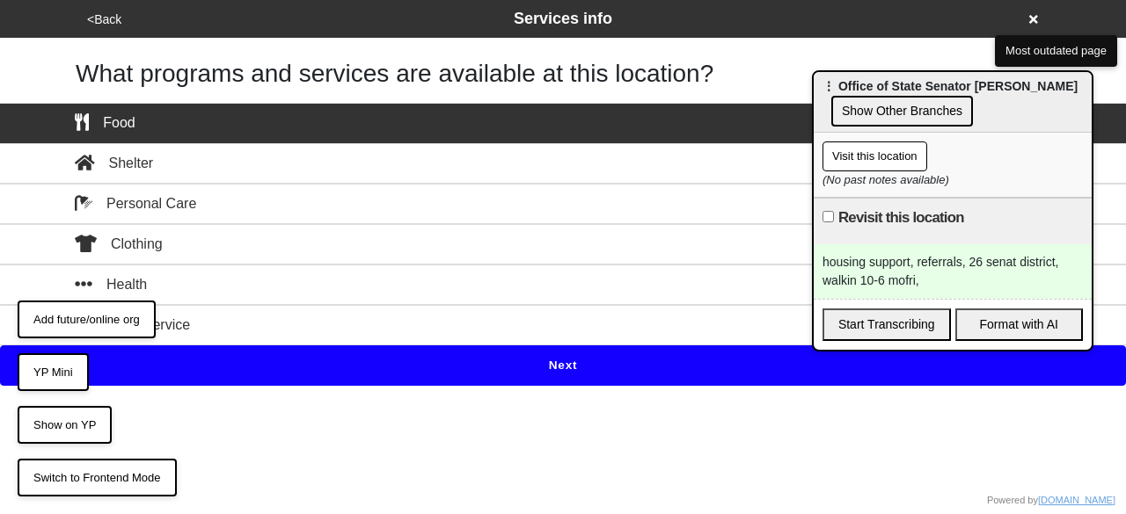
click at [224, 124] on div "Food" at bounding box center [563, 123] width 1003 height 21
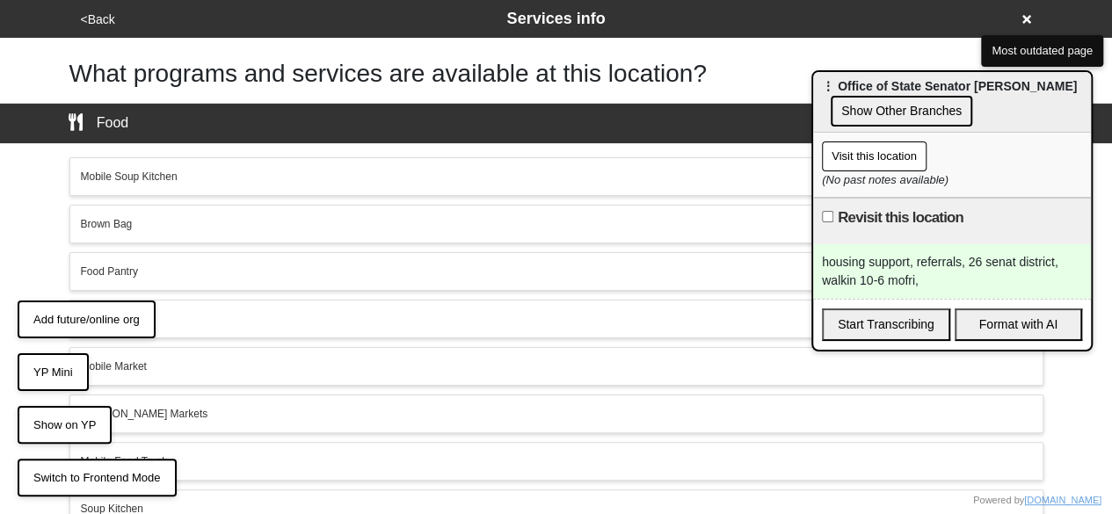
drag, startPoint x: 303, startPoint y: 131, endPoint x: 470, endPoint y: 208, distance: 184.1
click at [492, 160] on div "Food Mobile Soup Kitchen Brown Bag Food Pantry Mobile Pantry Mobile Market Farm…" at bounding box center [556, 398] width 1112 height 591
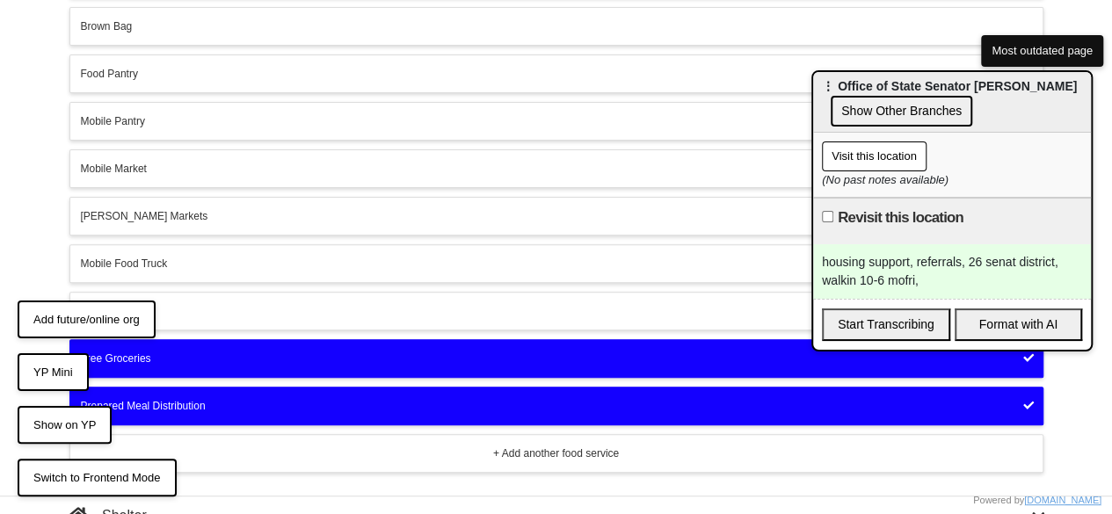
scroll to position [352, 0]
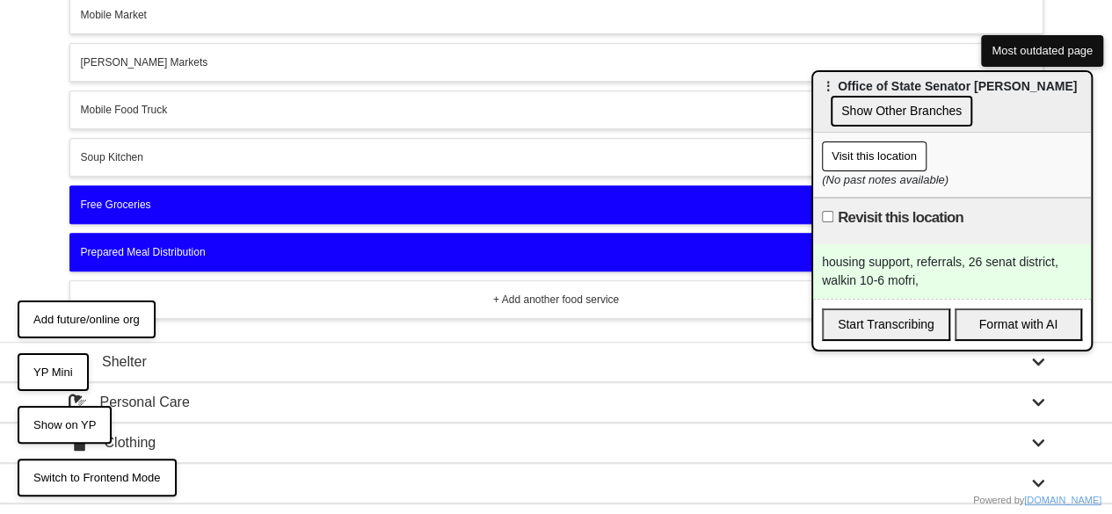
click at [334, 197] on div "Free Groceries" at bounding box center [557, 205] width 952 height 16
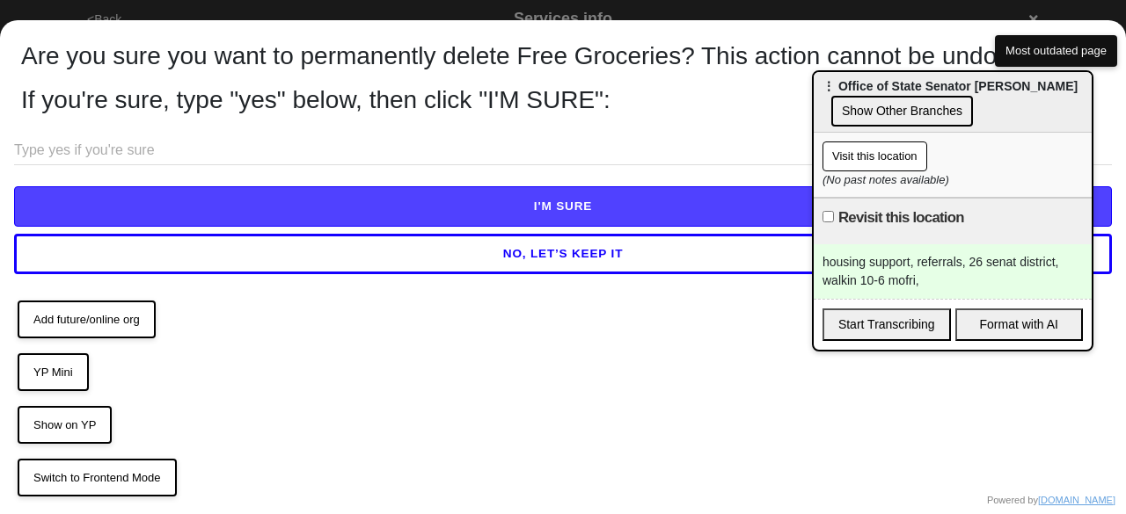
click at [174, 155] on input "text" at bounding box center [563, 150] width 1098 height 29
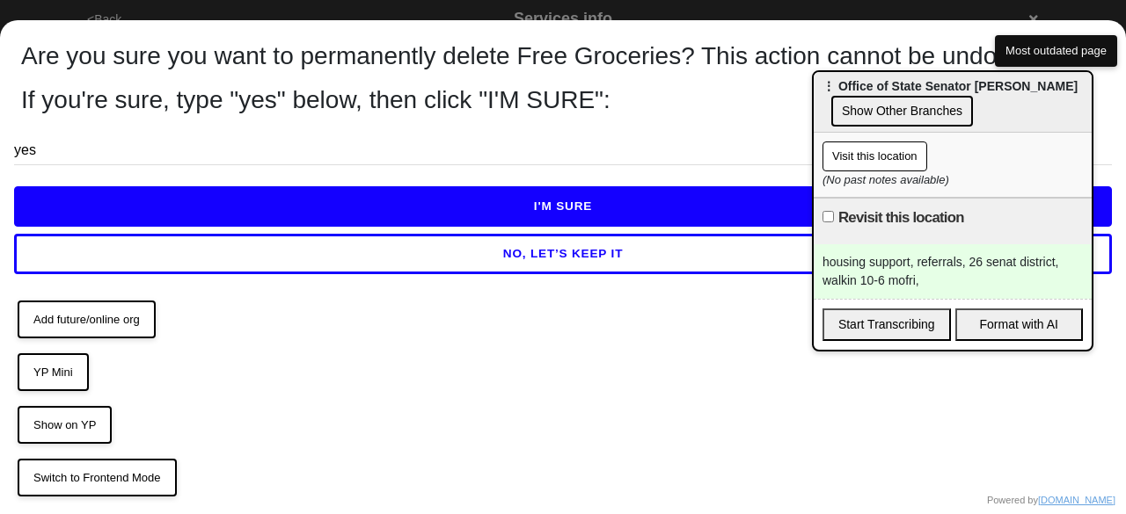
type input "yes"
click at [220, 207] on button "I'M SURE" at bounding box center [563, 206] width 1098 height 40
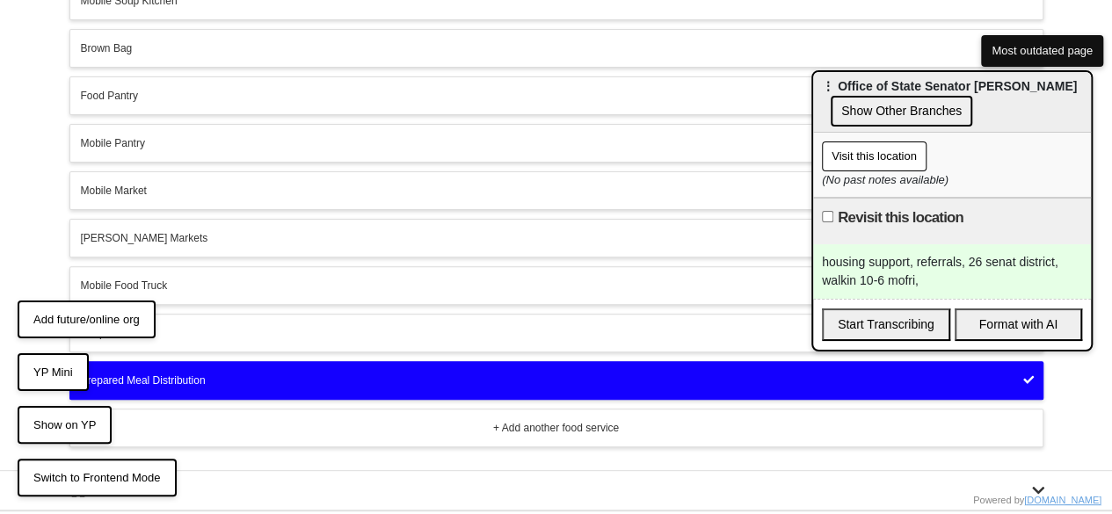
scroll to position [352, 0]
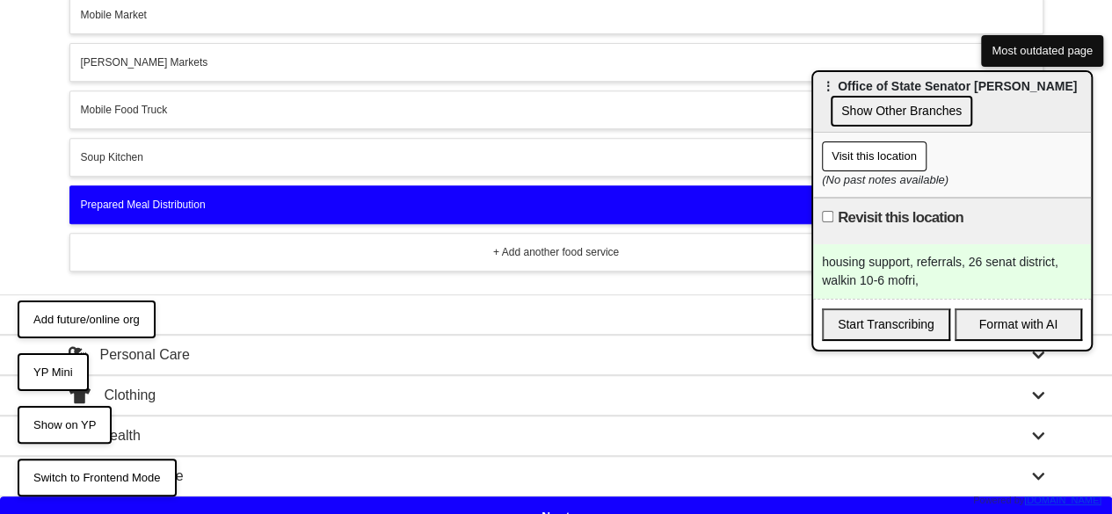
click at [212, 197] on div "Prepared Meal Distribution" at bounding box center [557, 205] width 952 height 16
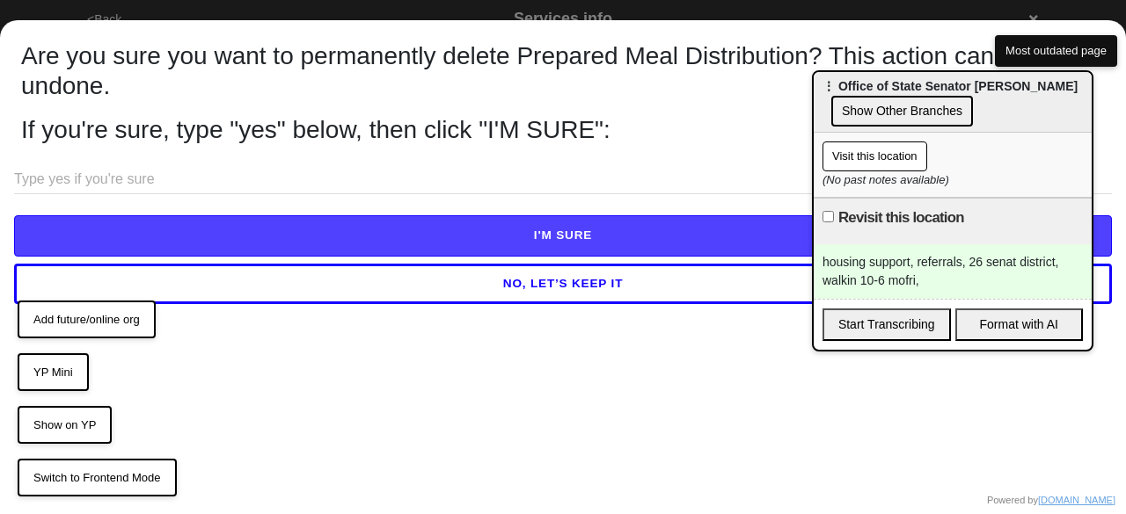
click at [211, 191] on input "text" at bounding box center [563, 179] width 1098 height 29
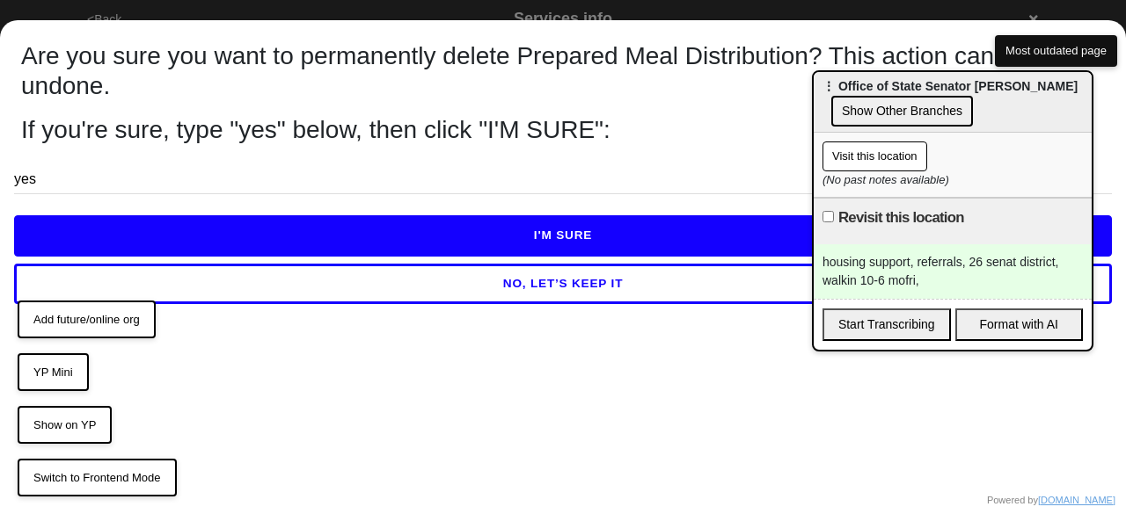
type input "yes"
click at [292, 228] on button "I'M SURE" at bounding box center [563, 235] width 1098 height 40
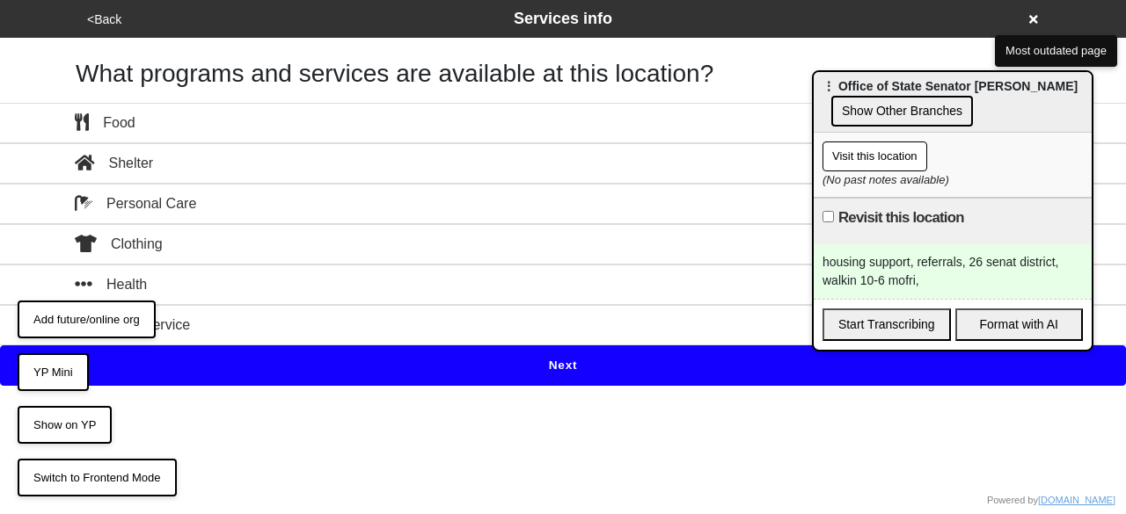
click at [380, 308] on button "Other service" at bounding box center [563, 325] width 1126 height 40
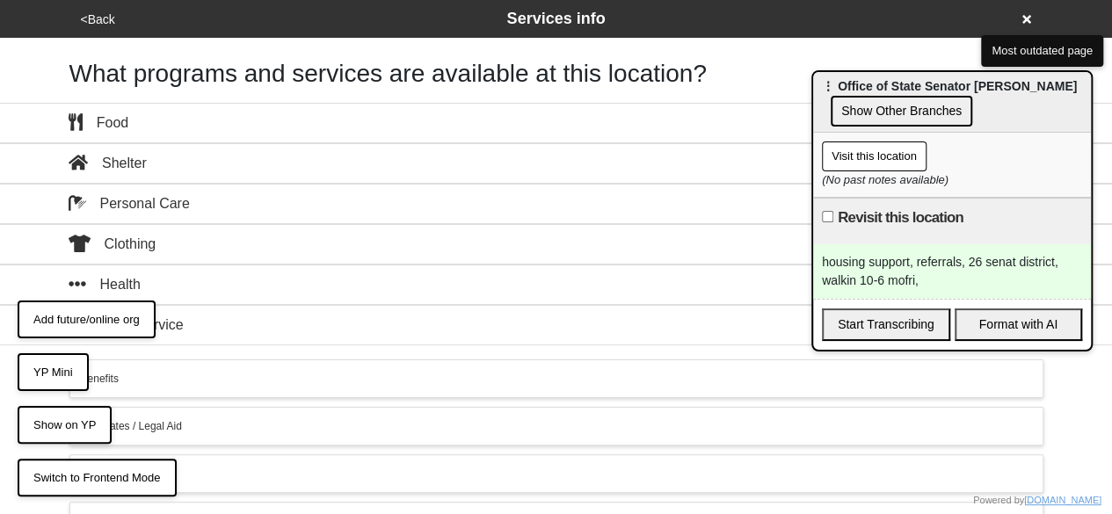
scroll to position [412, 0]
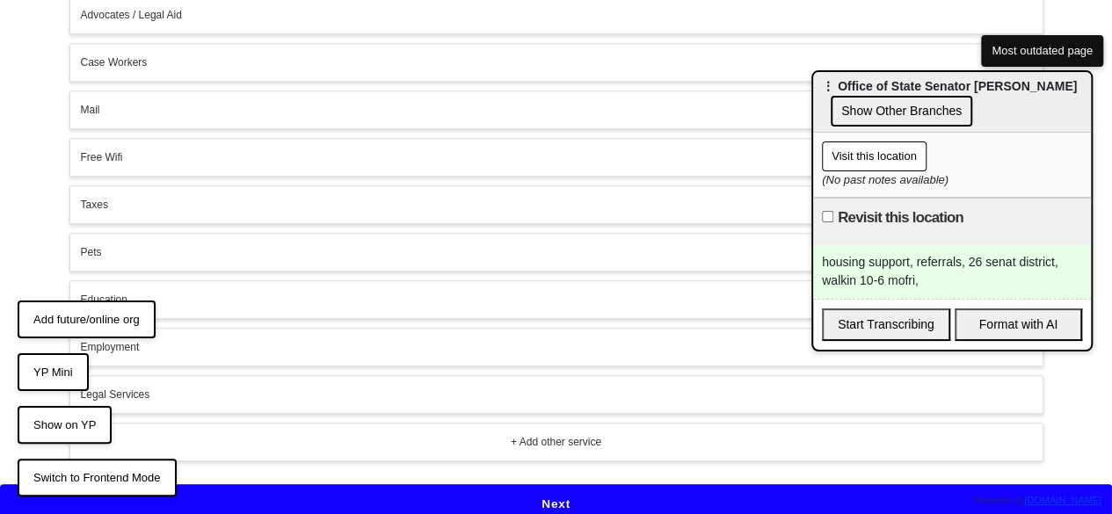
click at [403, 438] on div "+ Add other service" at bounding box center [557, 442] width 952 height 16
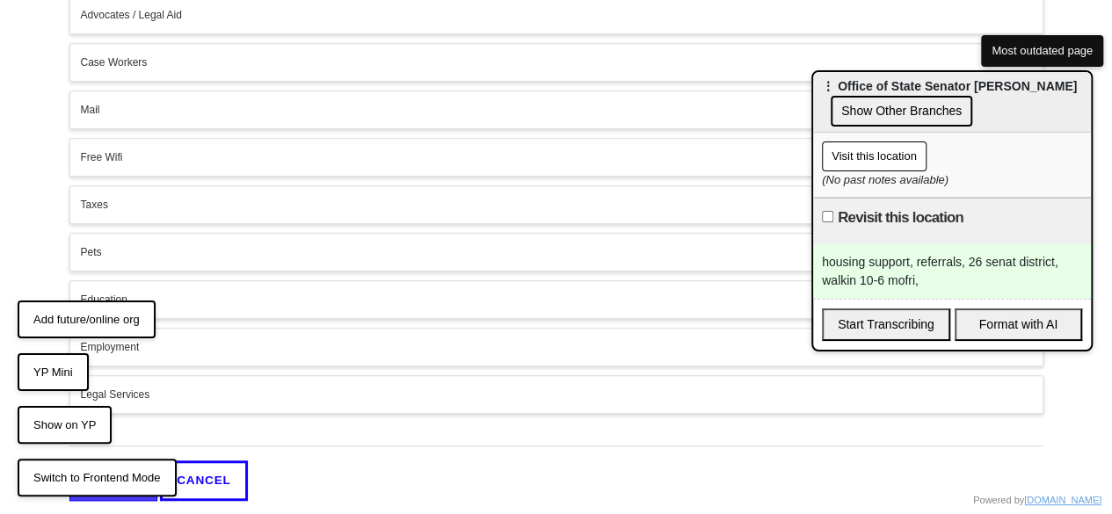
click at [325, 437] on div "OK CANCEL" at bounding box center [556, 462] width 974 height 78
click at [317, 423] on input "text" at bounding box center [556, 435] width 974 height 24
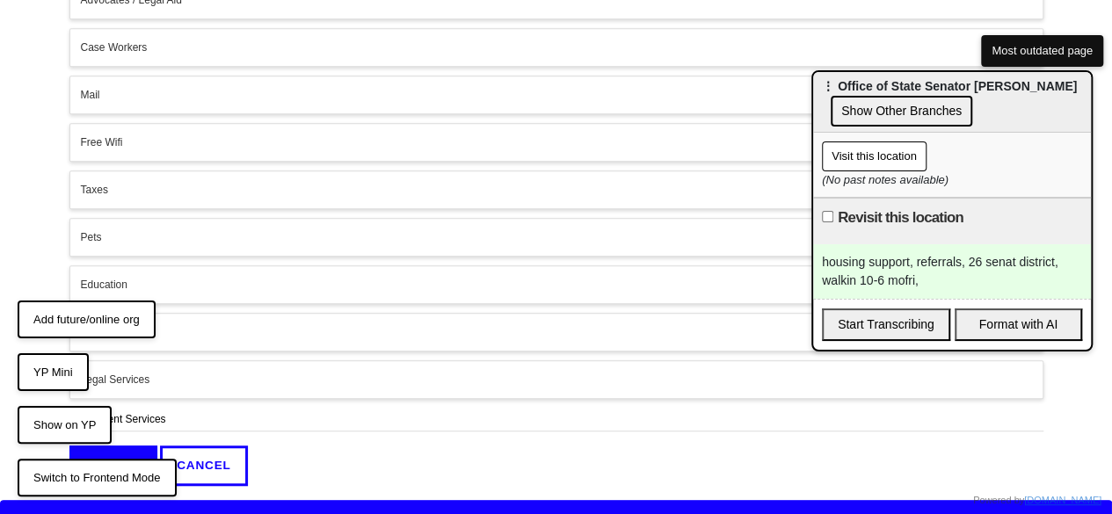
scroll to position [441, 0]
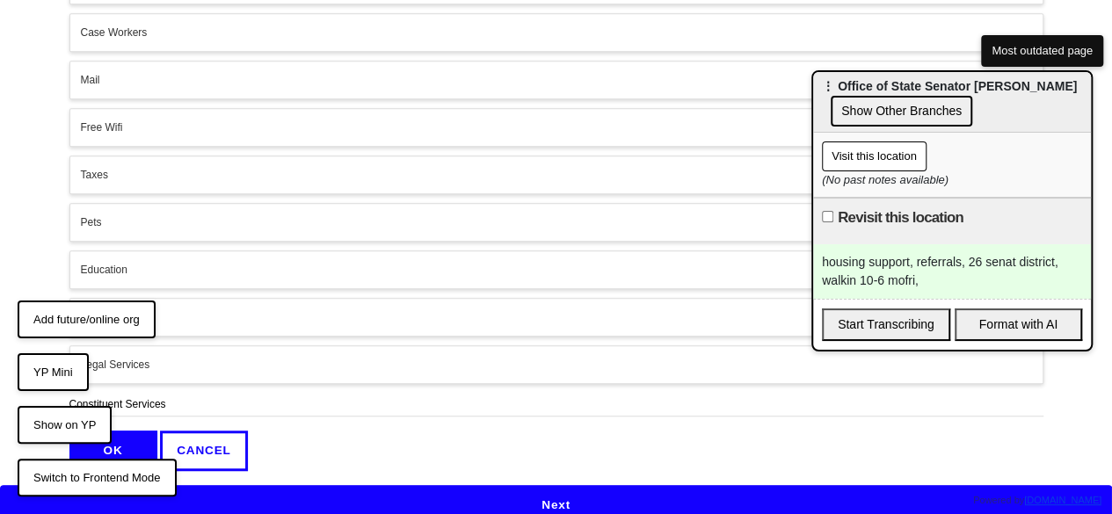
type input "Constituent Services"
click at [146, 436] on button "OK" at bounding box center [113, 451] width 88 height 40
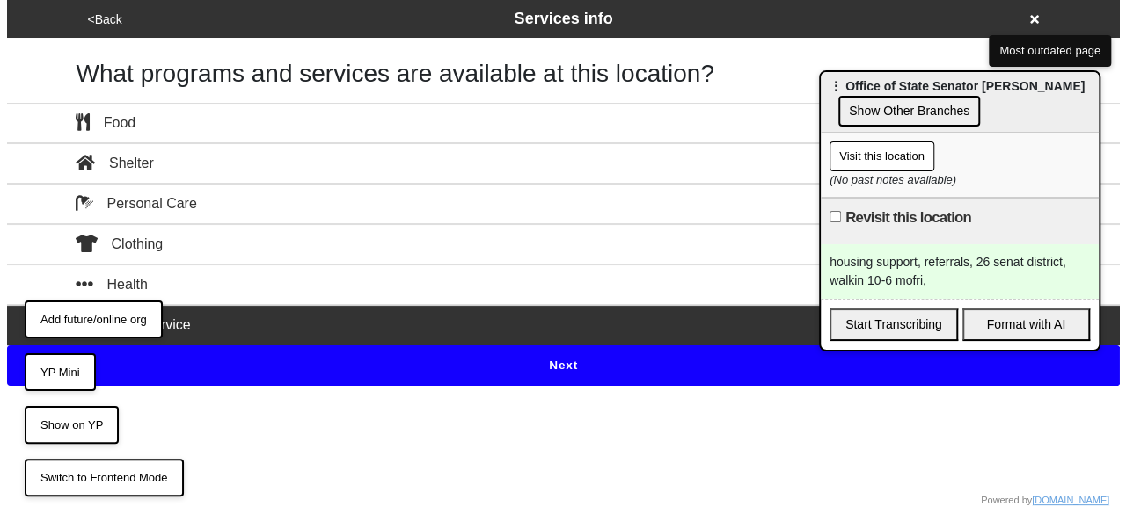
scroll to position [0, 0]
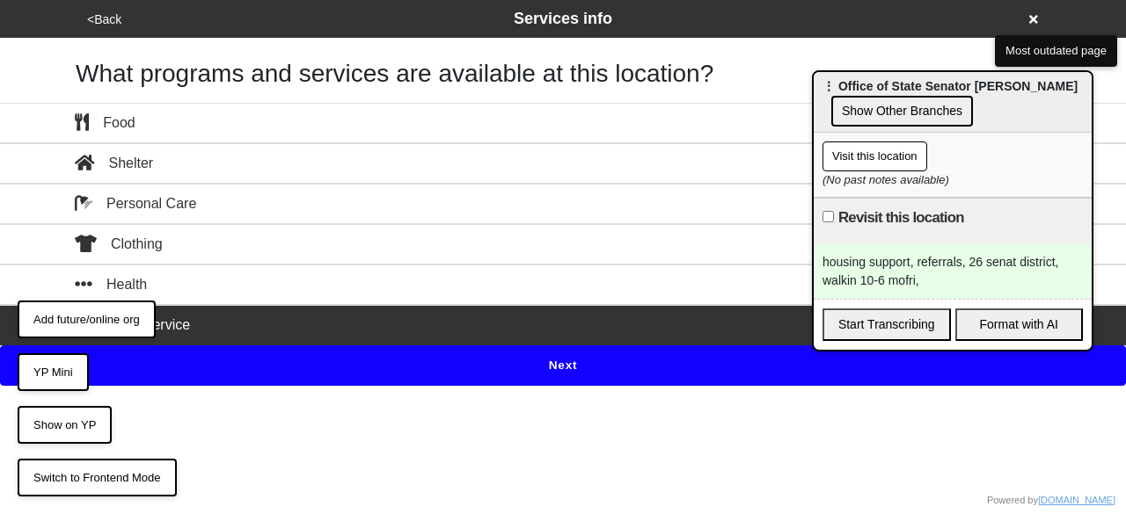
click at [575, 364] on button "Next" at bounding box center [563, 366] width 1126 height 40
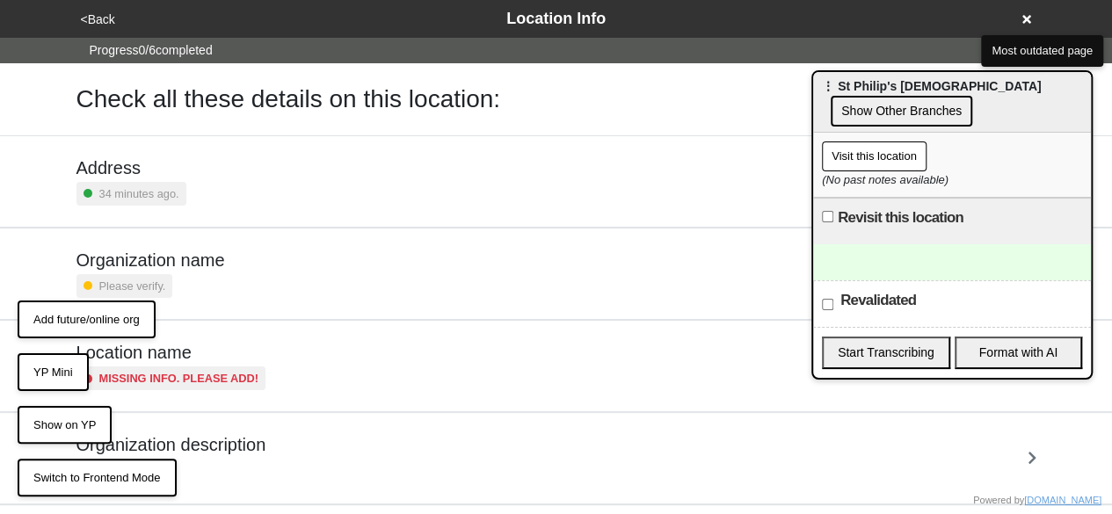
click at [872, 155] on button "Visit this location" at bounding box center [874, 157] width 105 height 30
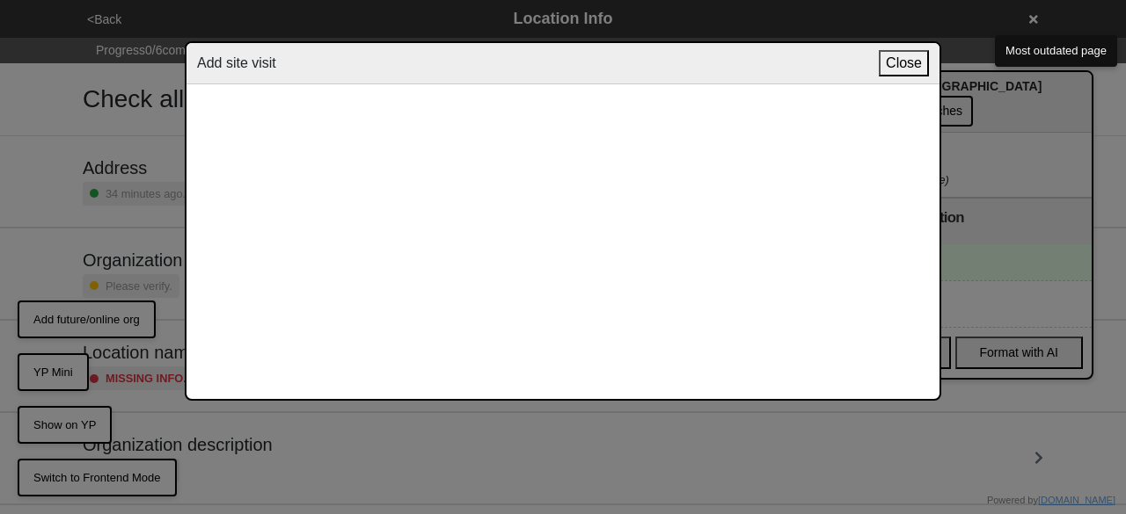
click at [908, 59] on button "Close" at bounding box center [904, 63] width 50 height 26
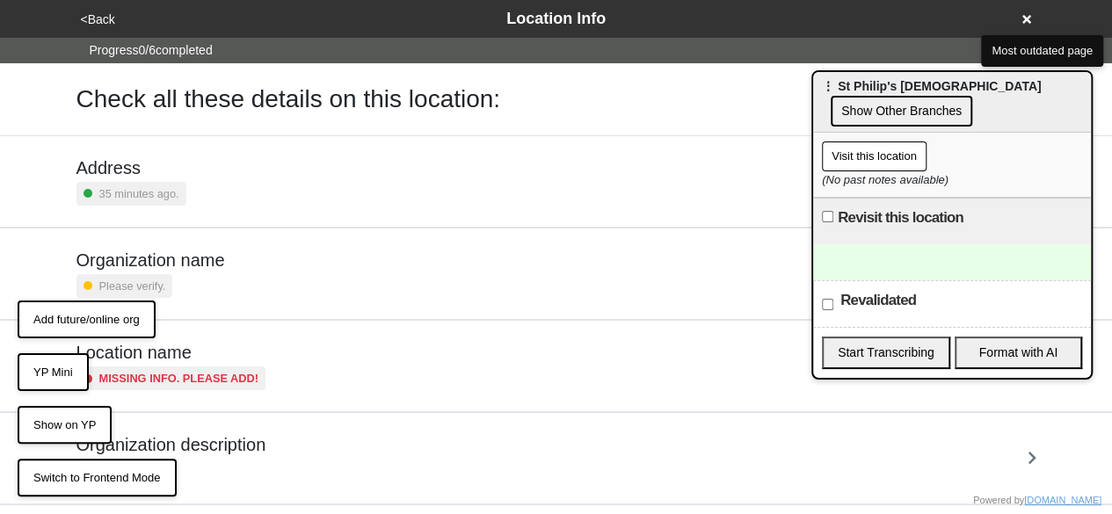
click at [890, 156] on button "Visit this location" at bounding box center [874, 157] width 105 height 30
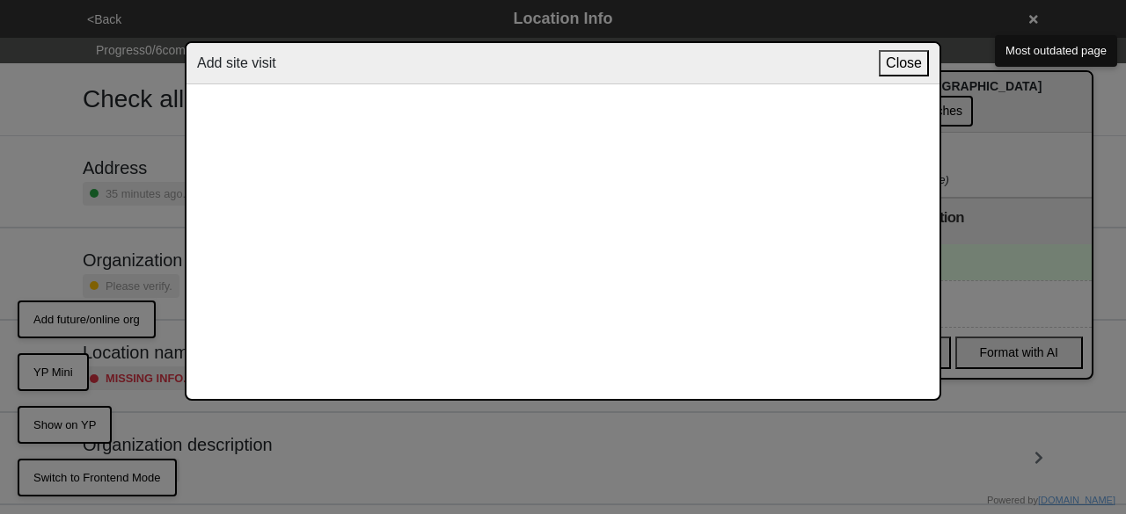
click at [890, 69] on button "Close" at bounding box center [904, 63] width 50 height 26
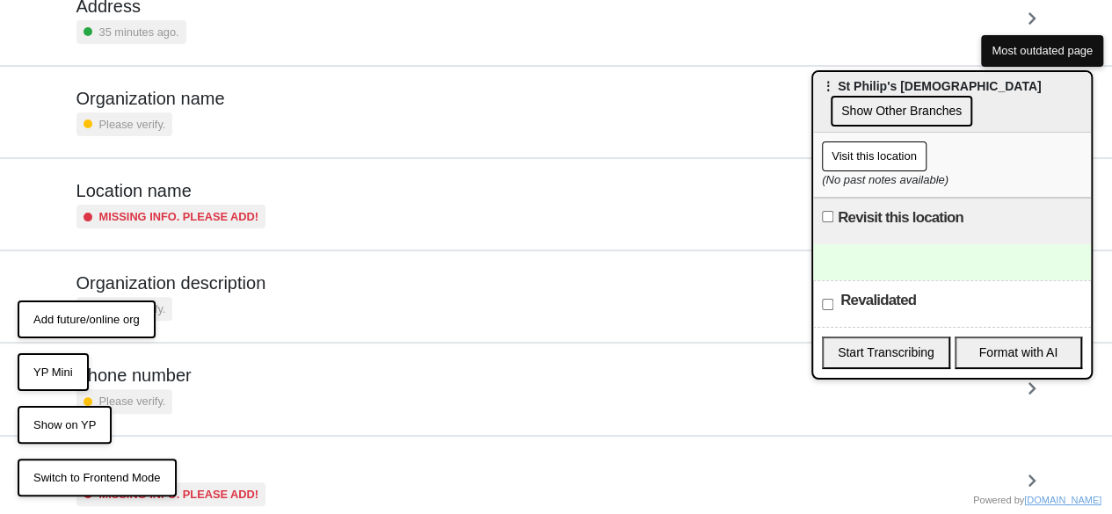
scroll to position [212, 0]
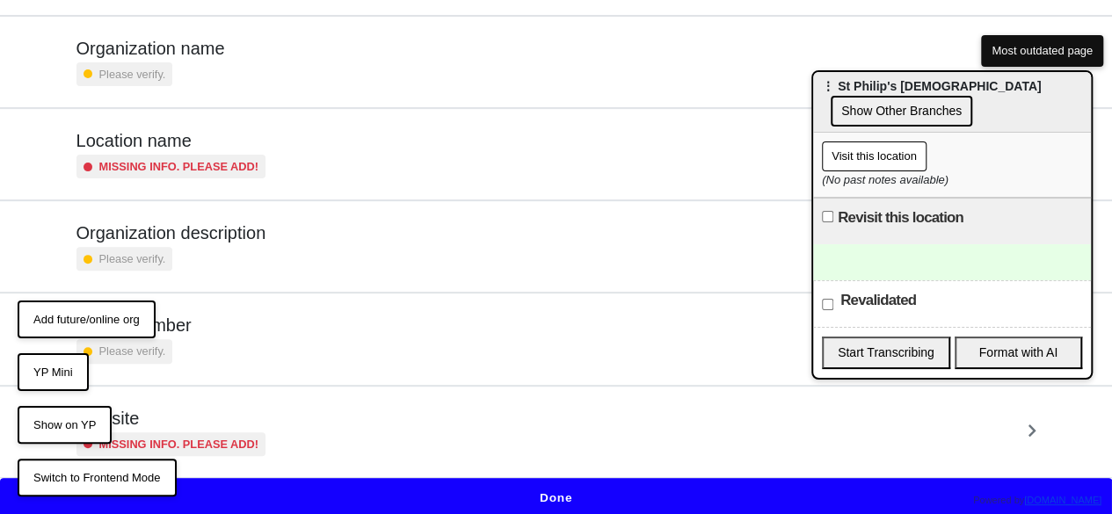
click at [575, 482] on button "Done" at bounding box center [556, 498] width 1112 height 40
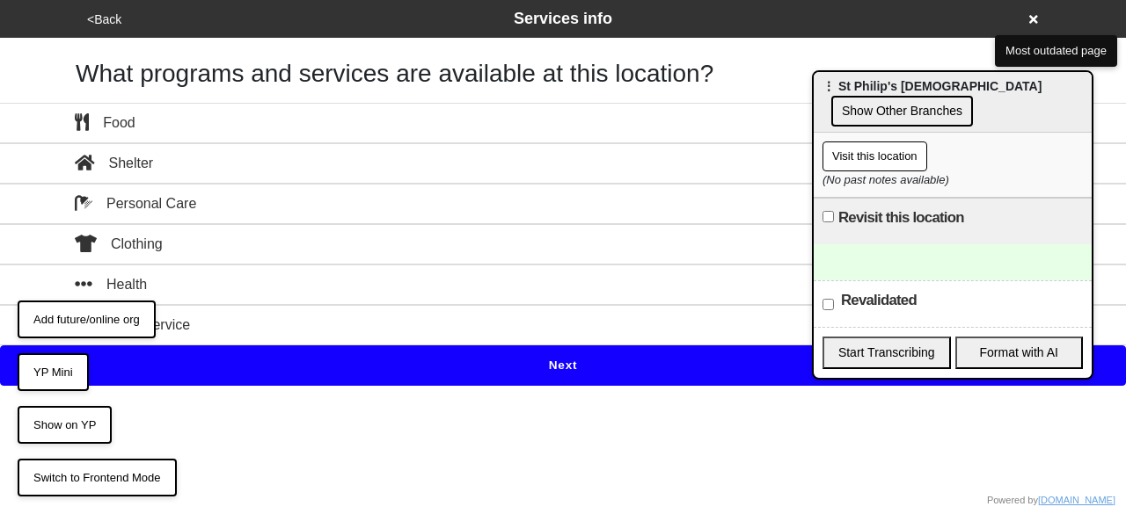
click at [426, 288] on div "Health" at bounding box center [563, 284] width 1003 height 21
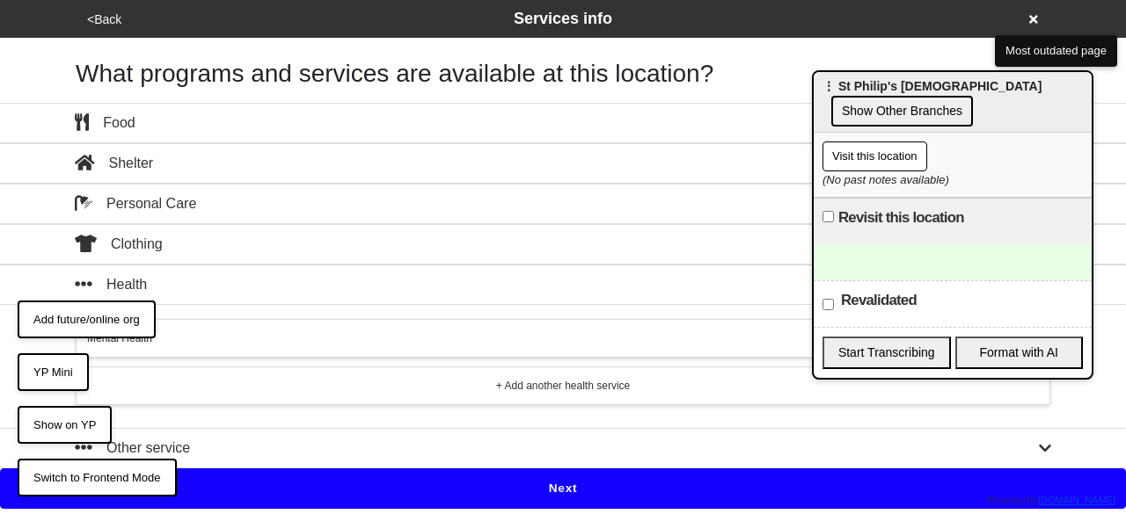
click at [463, 378] on div "+ Add another health service" at bounding box center [563, 386] width 952 height 16
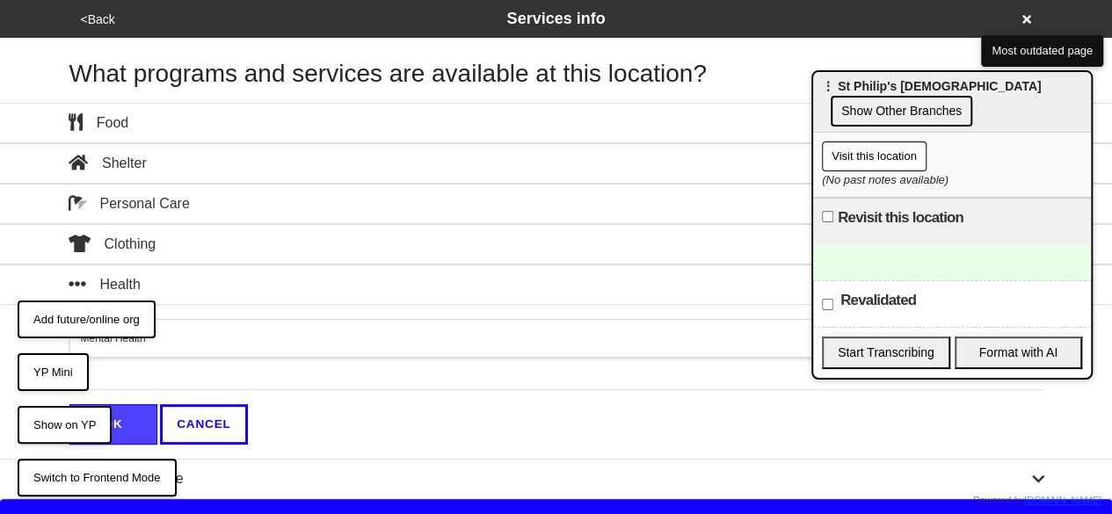
click at [276, 370] on input "text" at bounding box center [556, 379] width 974 height 24
click at [90, 413] on button "Show on YP" at bounding box center [65, 425] width 94 height 39
click at [152, 377] on input "hte" at bounding box center [556, 379] width 974 height 24
click at [157, 378] on input "hf" at bounding box center [556, 379] width 974 height 24
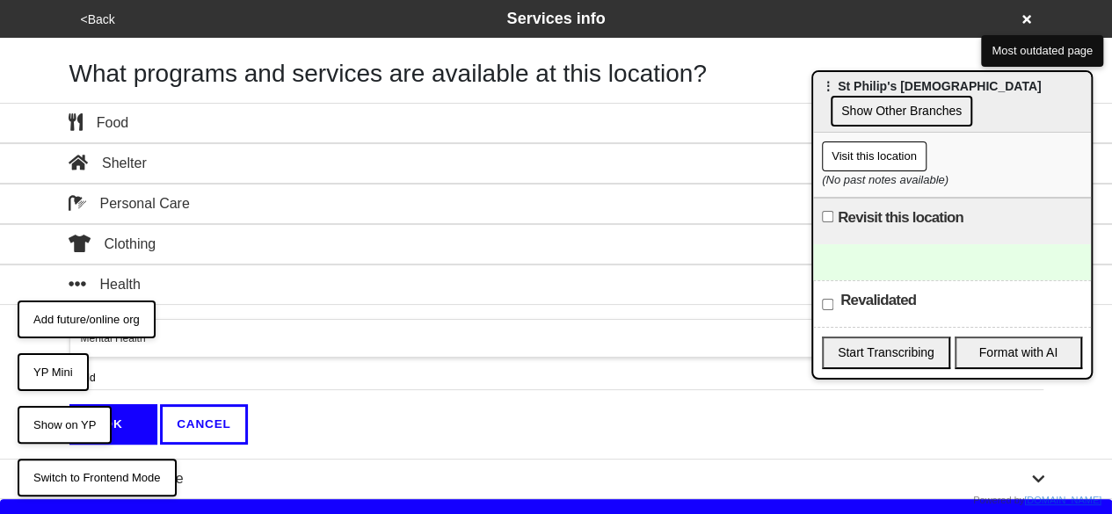
type input "hfgdd"
click at [128, 405] on button "OK" at bounding box center [113, 425] width 88 height 40
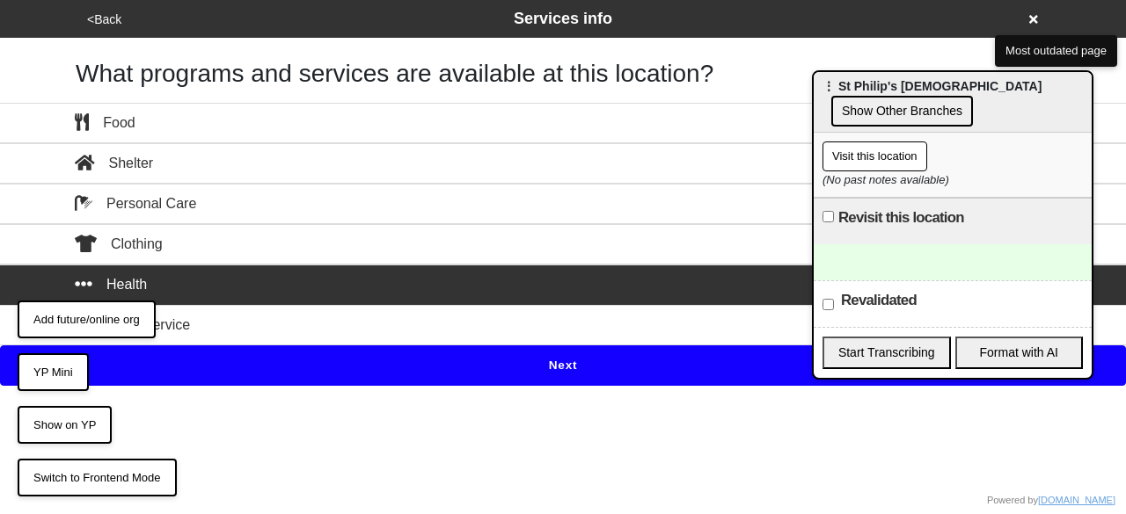
click at [468, 351] on button "Next" at bounding box center [563, 366] width 1126 height 40
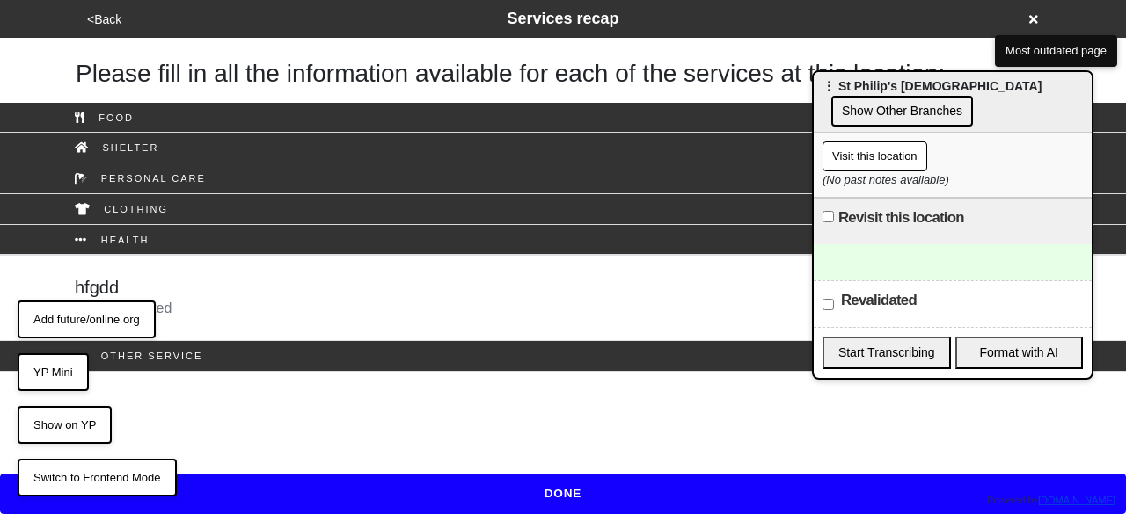
click at [306, 310] on div "hfgdd 13 % completed" at bounding box center [563, 298] width 1003 height 42
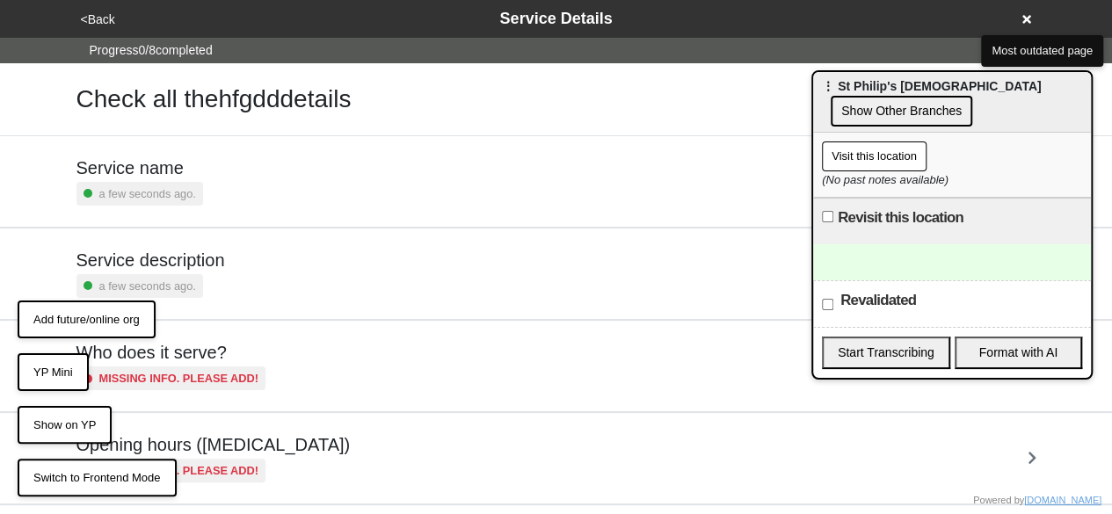
click at [328, 261] on div "Service description a few seconds ago." at bounding box center [557, 274] width 960 height 48
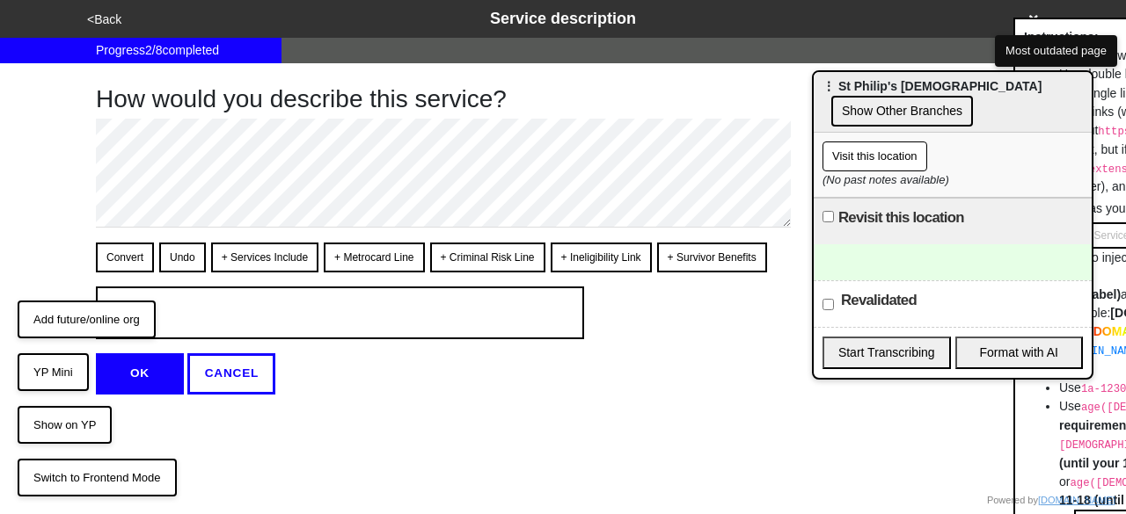
click at [102, 20] on button "<Back" at bounding box center [104, 20] width 45 height 20
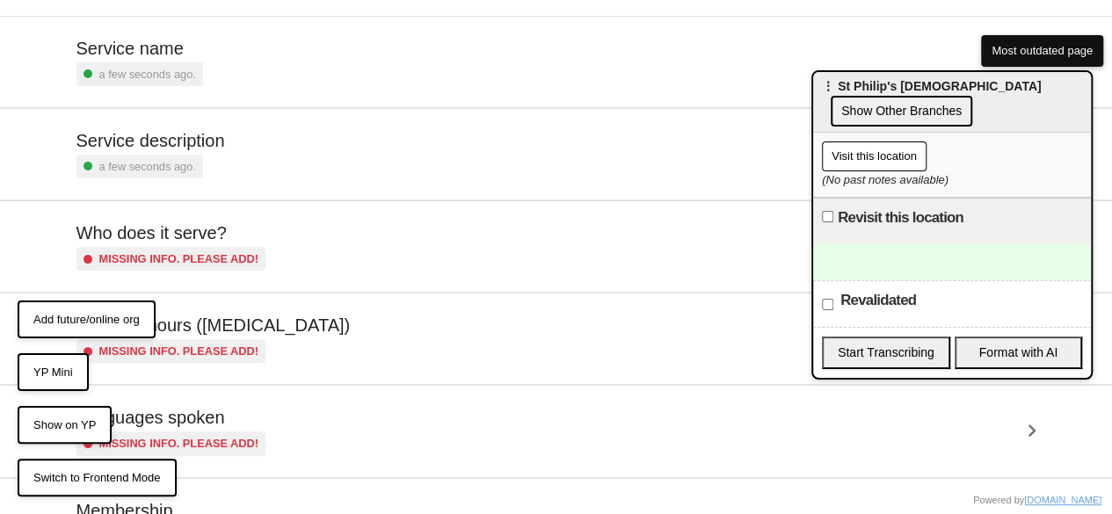
scroll to position [176, 0]
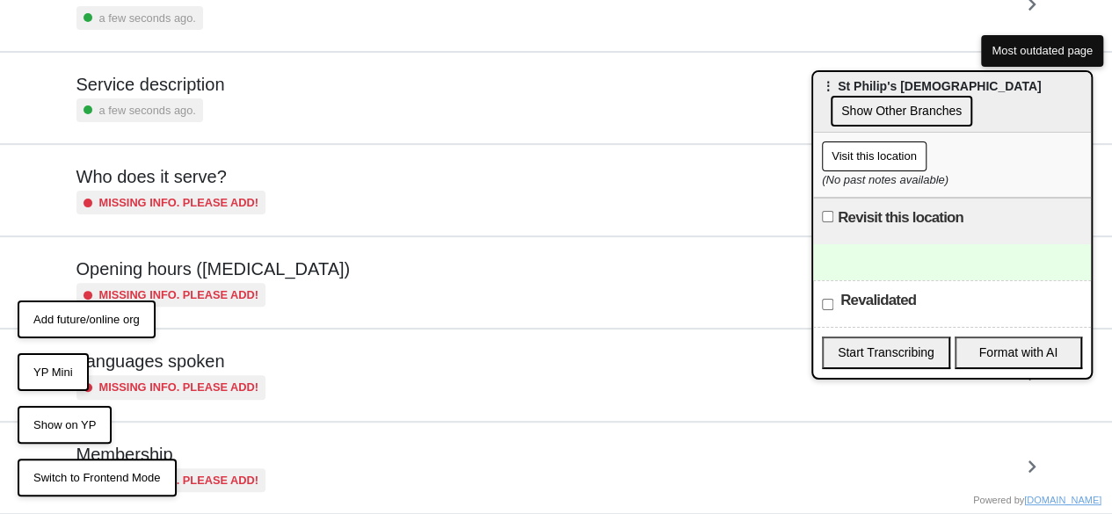
click at [295, 268] on div "Opening hours (coronavirus) Missing info. Please add!" at bounding box center [557, 283] width 960 height 48
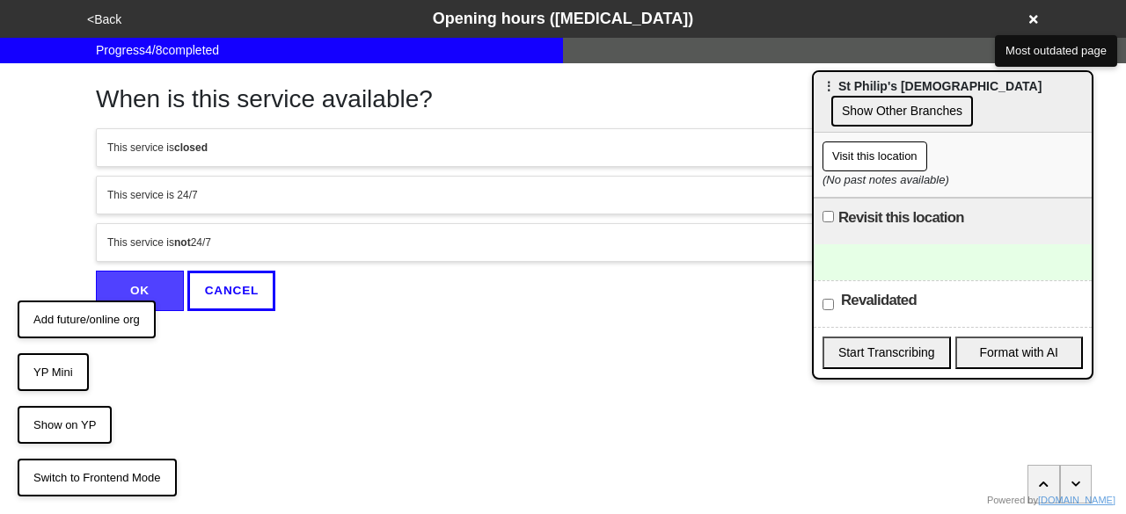
click at [190, 240] on div "This service is not 24/7" at bounding box center [562, 243] width 911 height 16
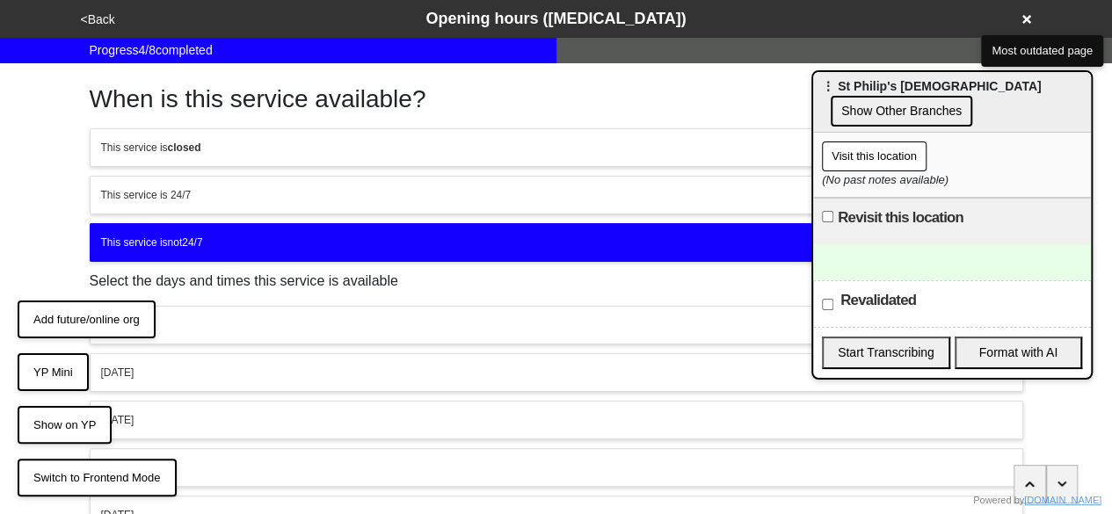
scroll to position [233, 0]
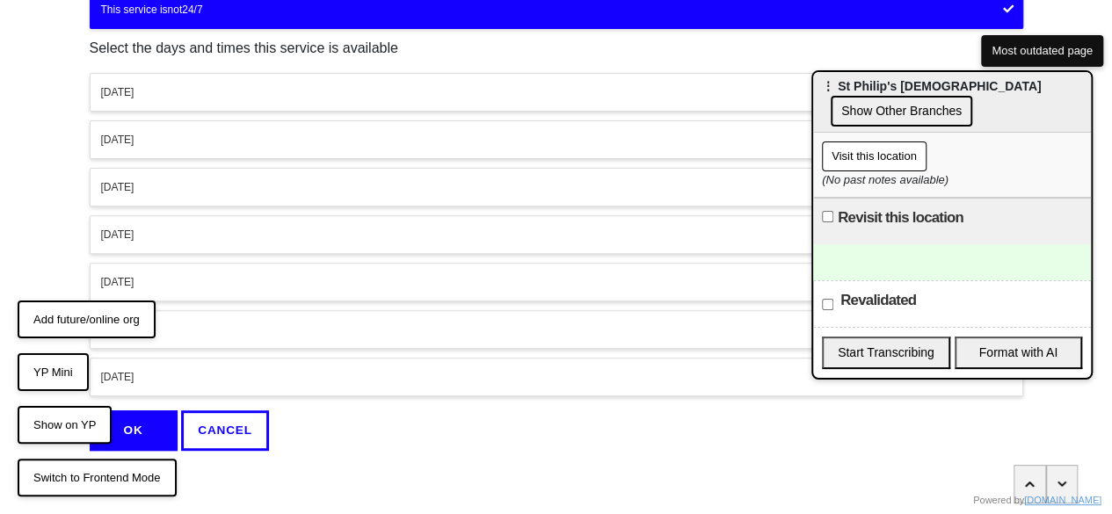
click at [162, 431] on button "OK" at bounding box center [134, 431] width 88 height 40
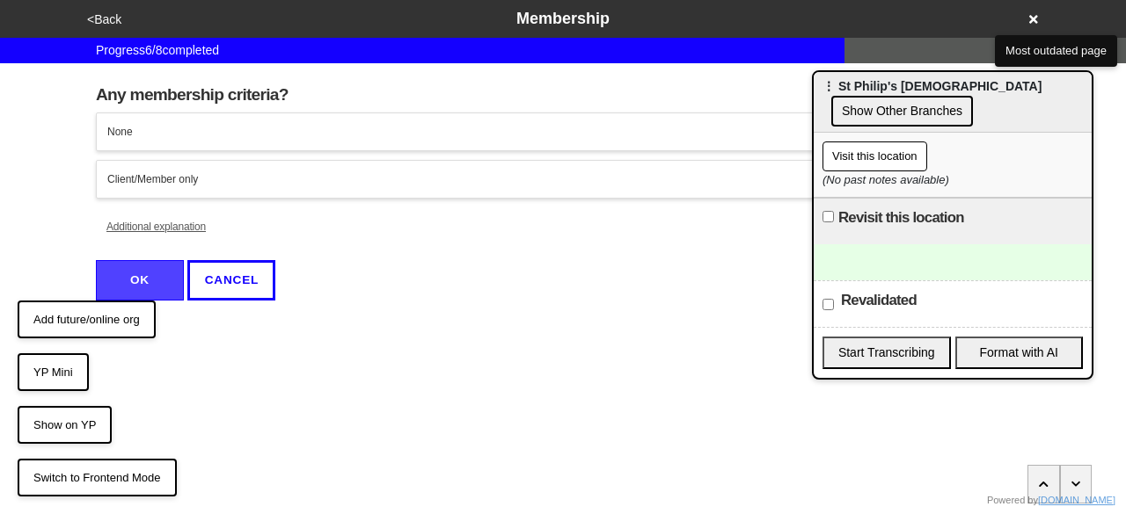
click at [105, 13] on button "<Back" at bounding box center [104, 20] width 45 height 20
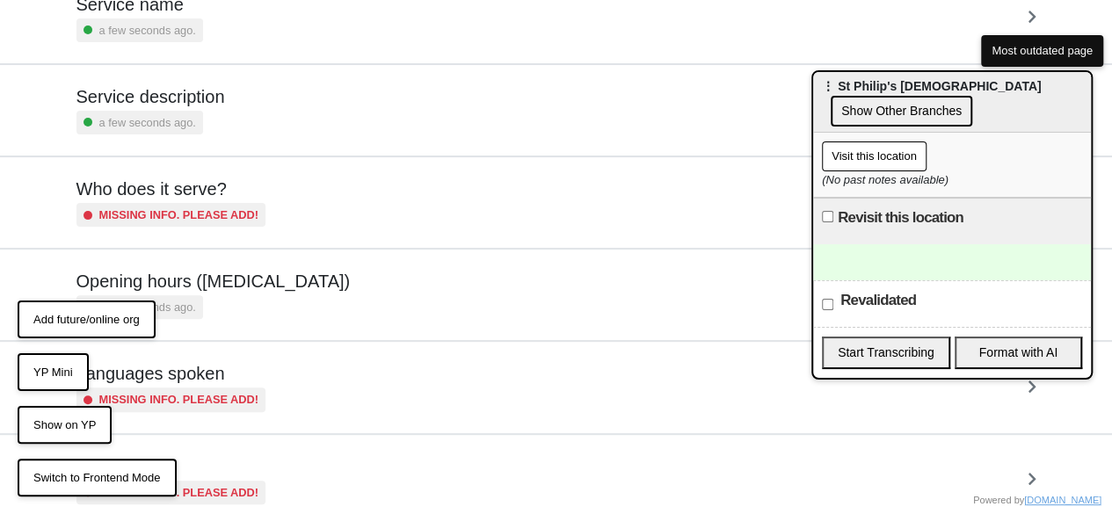
scroll to position [176, 0]
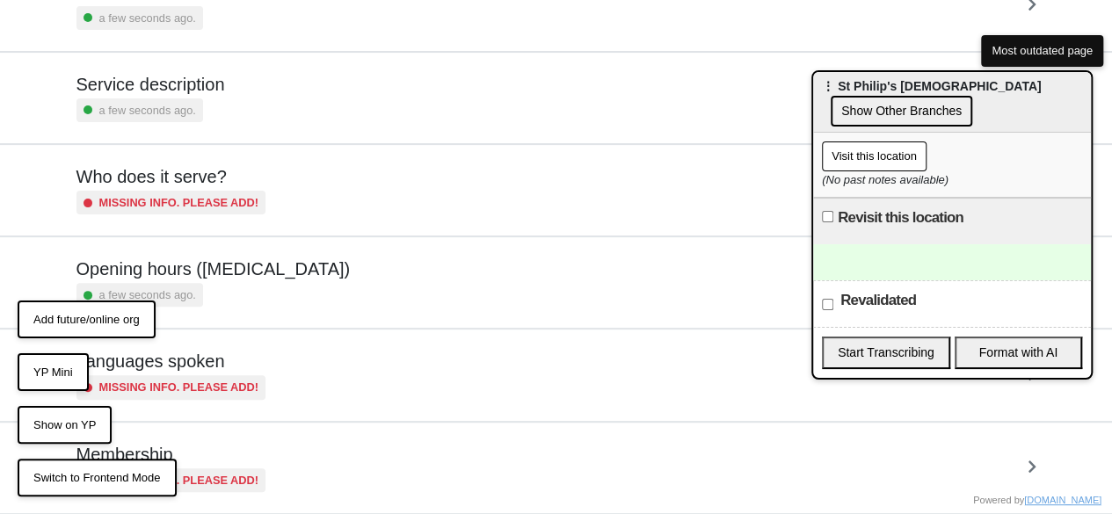
click at [864, 150] on button "Visit this location" at bounding box center [874, 157] width 105 height 30
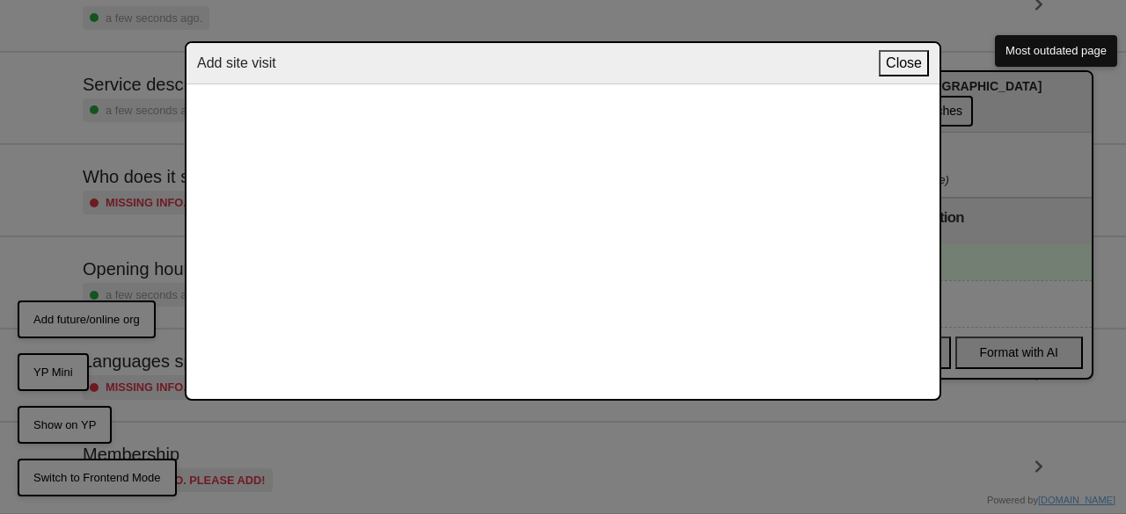
click at [902, 69] on button "Close" at bounding box center [904, 63] width 50 height 26
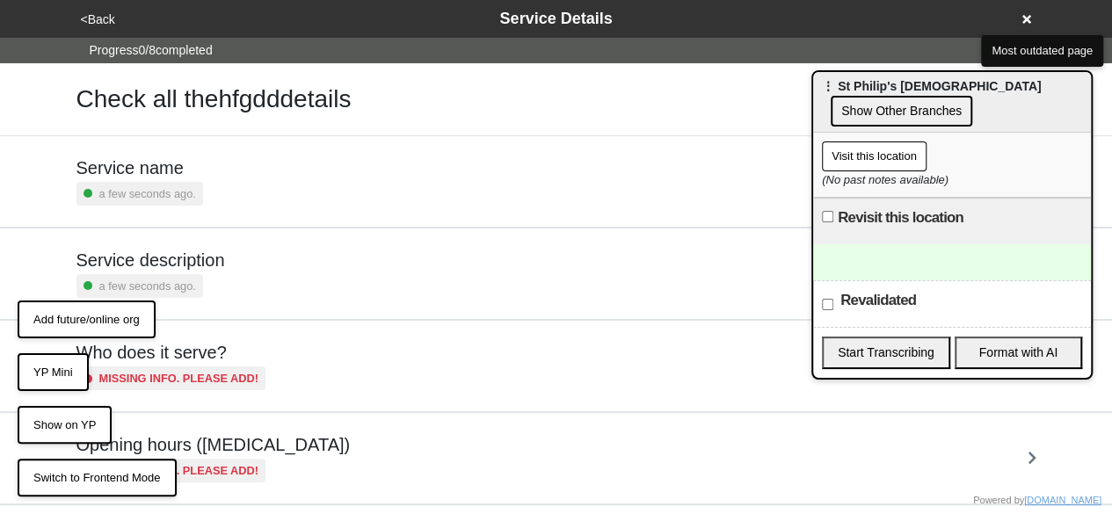
click at [912, 156] on button "Visit this location" at bounding box center [874, 157] width 105 height 30
click at [885, 159] on button "Visit this location" at bounding box center [874, 157] width 105 height 30
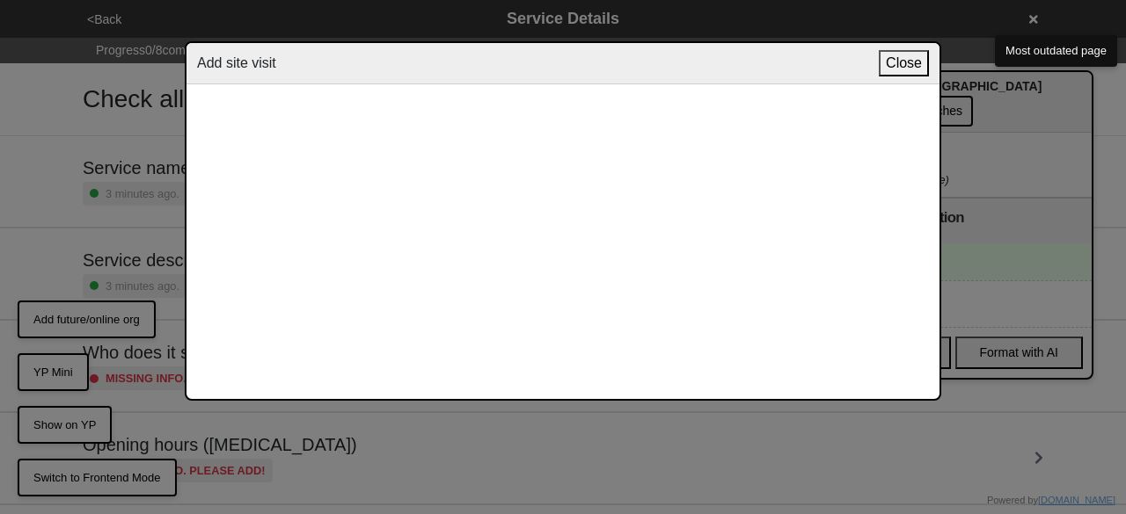
click at [894, 59] on button "Close" at bounding box center [904, 63] width 50 height 26
